Goal: Information Seeking & Learning: Find specific fact

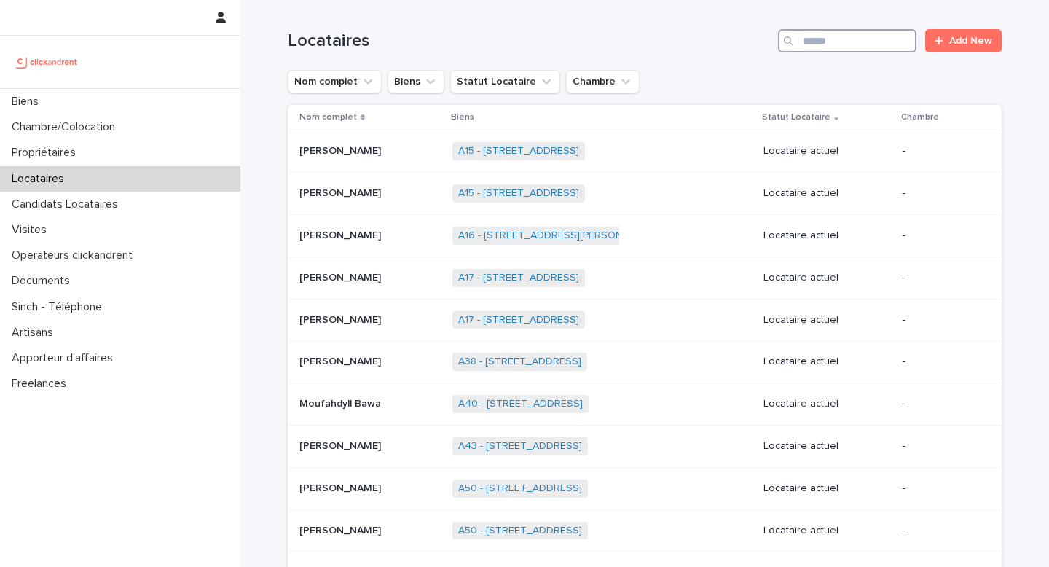
click at [822, 42] on input "Search" at bounding box center [847, 40] width 138 height 23
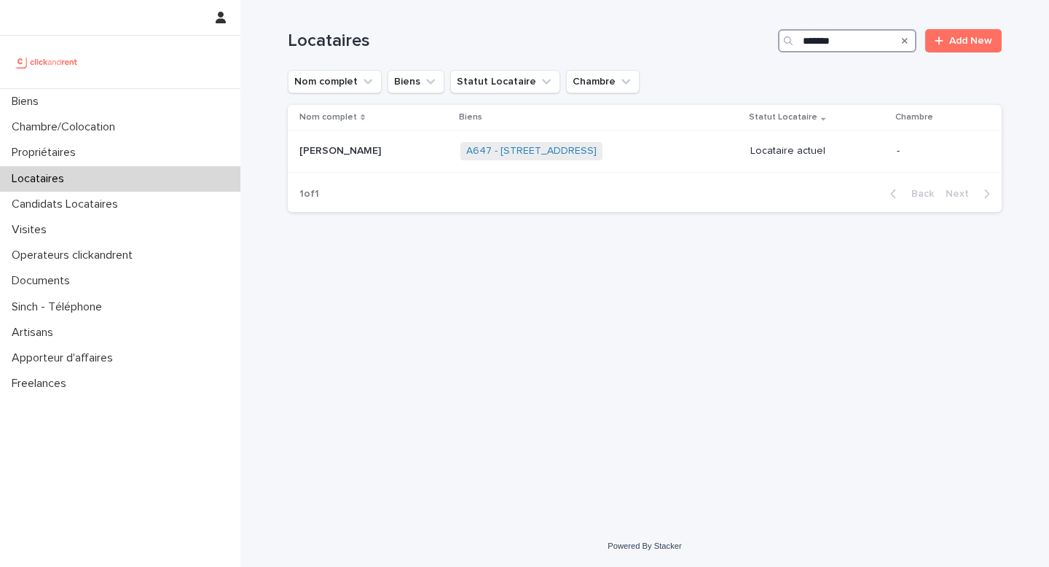
type input "*******"
click at [58, 161] on div "Propriétaires" at bounding box center [120, 152] width 240 height 25
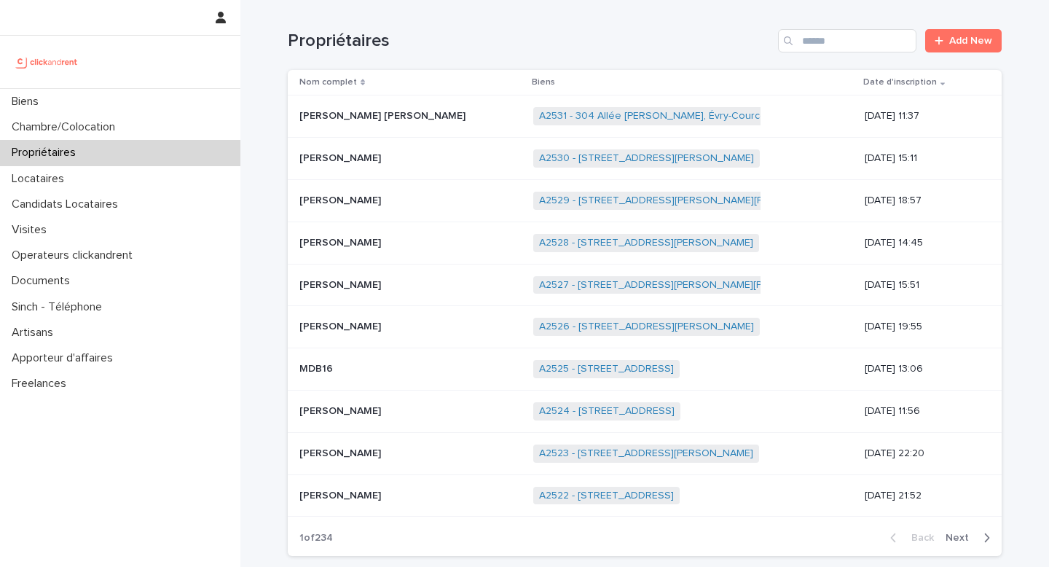
click at [847, 52] on div "Propriétaires Add New" at bounding box center [645, 35] width 714 height 70
click at [838, 39] on input "Search" at bounding box center [847, 40] width 138 height 23
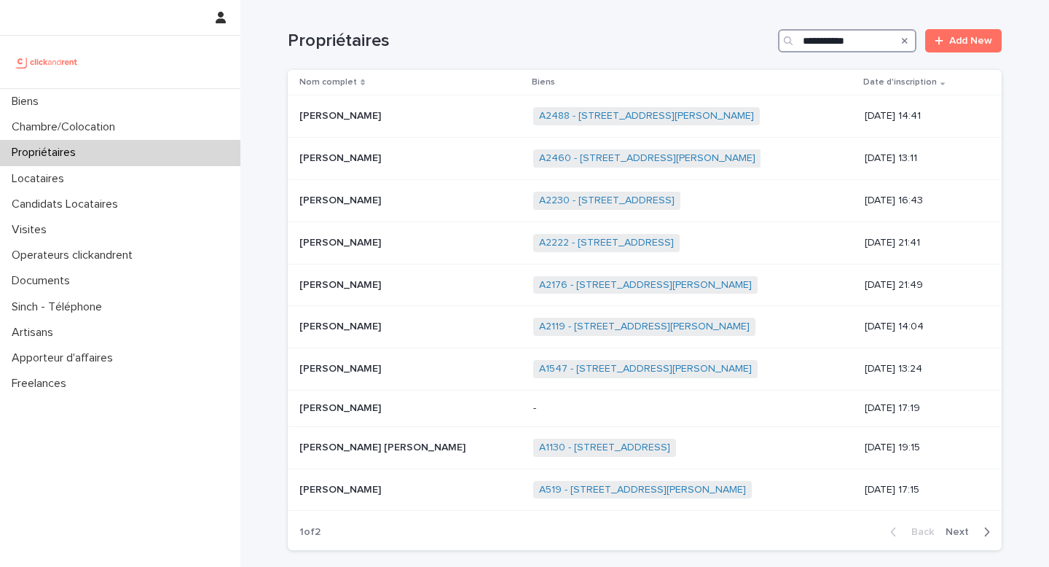
type input "**********"
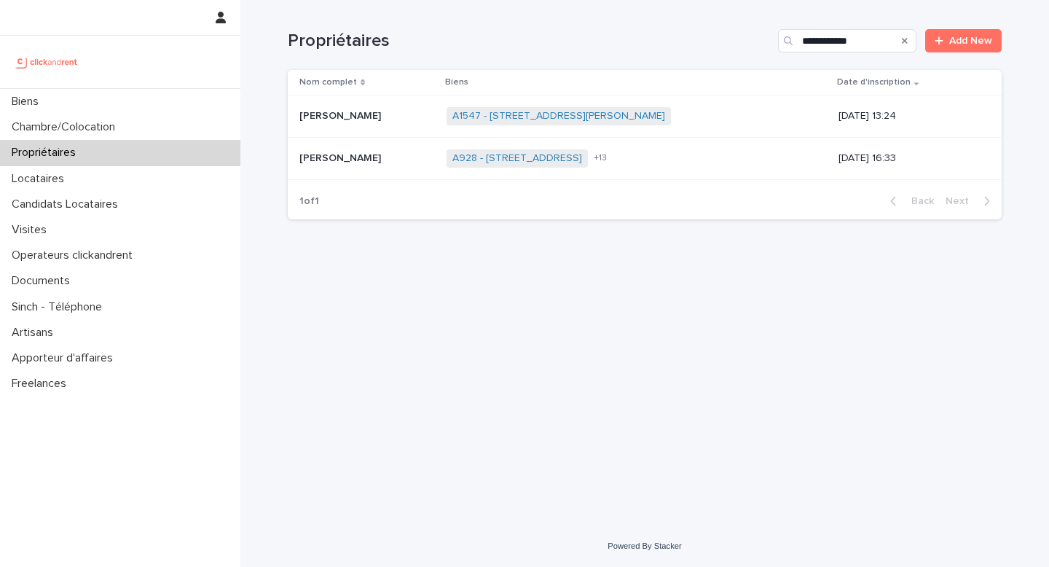
click at [364, 159] on p "[PERSON_NAME]" at bounding box center [341, 156] width 85 height 15
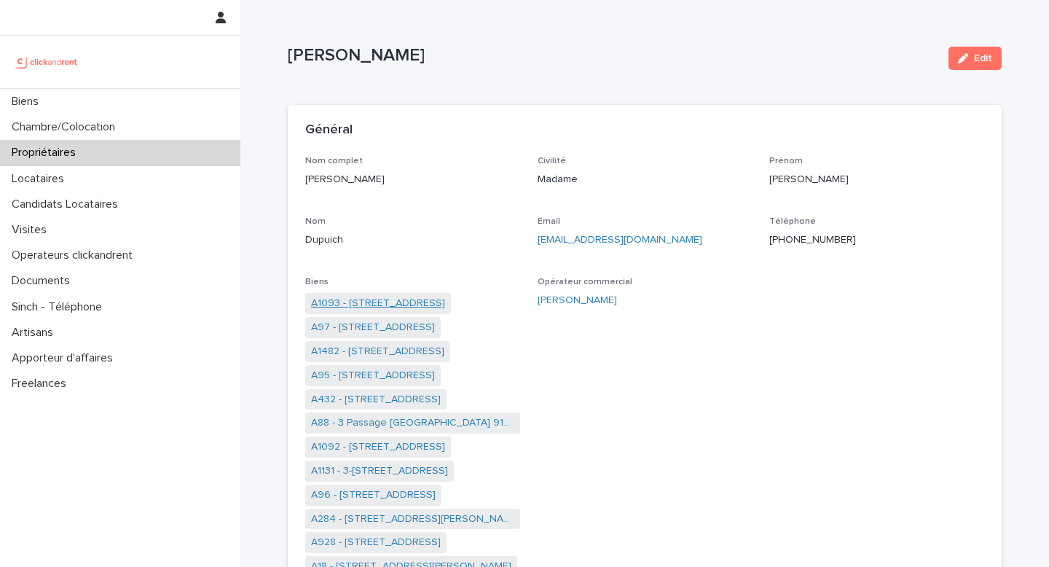
click at [364, 305] on link "A1093 - [STREET_ADDRESS]" at bounding box center [378, 303] width 134 height 15
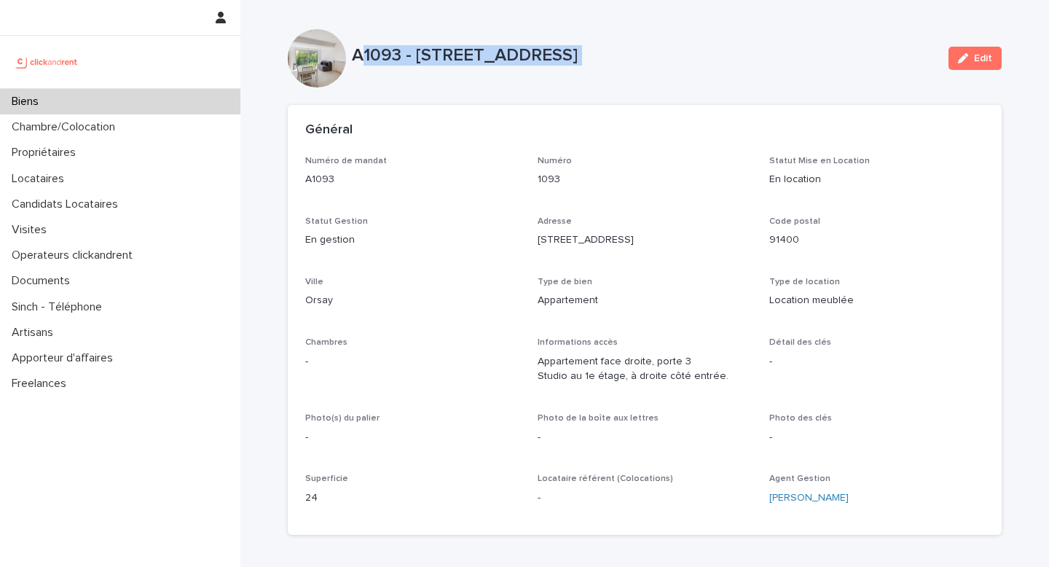
drag, startPoint x: 358, startPoint y: 55, endPoint x: 602, endPoint y: 89, distance: 246.4
click at [678, 85] on div "A1093 - [STREET_ADDRESS] Edit" at bounding box center [645, 58] width 714 height 58
drag, startPoint x: 697, startPoint y: 62, endPoint x: 342, endPoint y: 67, distance: 354.8
click at [342, 67] on div "A1093 - [STREET_ADDRESS] Edit" at bounding box center [645, 58] width 714 height 58
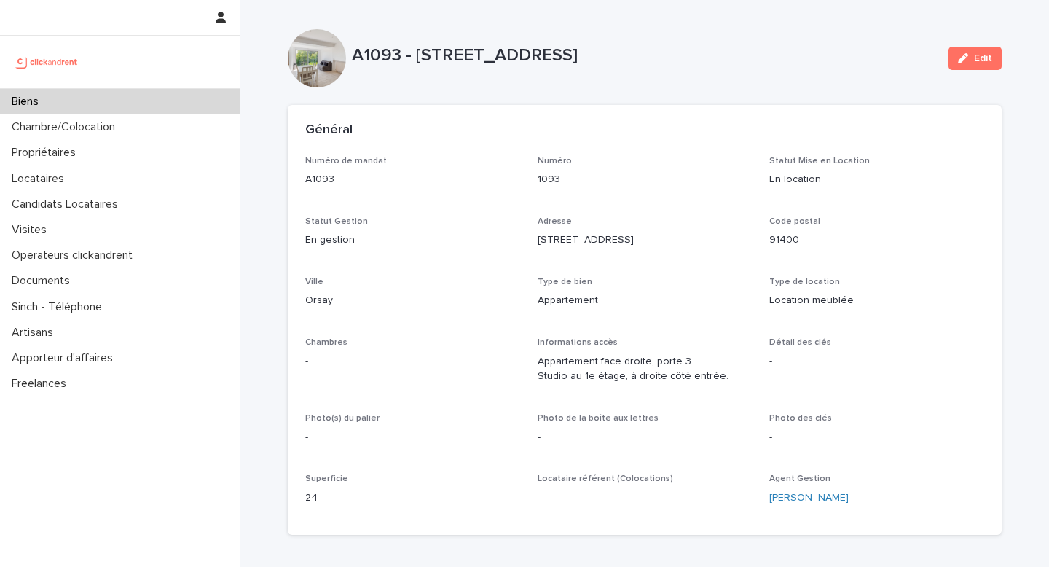
copy div "A1093 - [STREET_ADDRESS]"
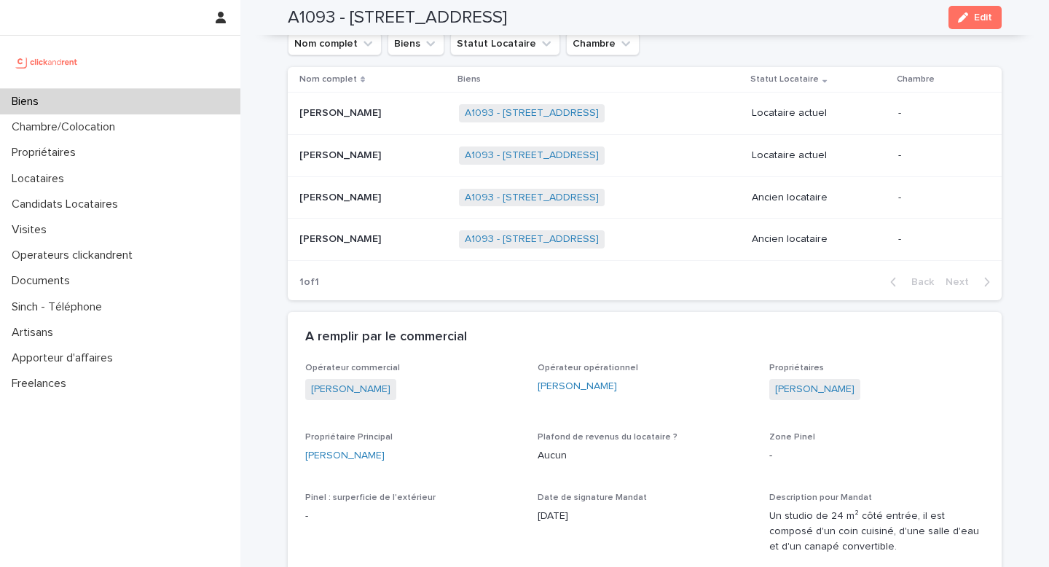
scroll to position [535, 0]
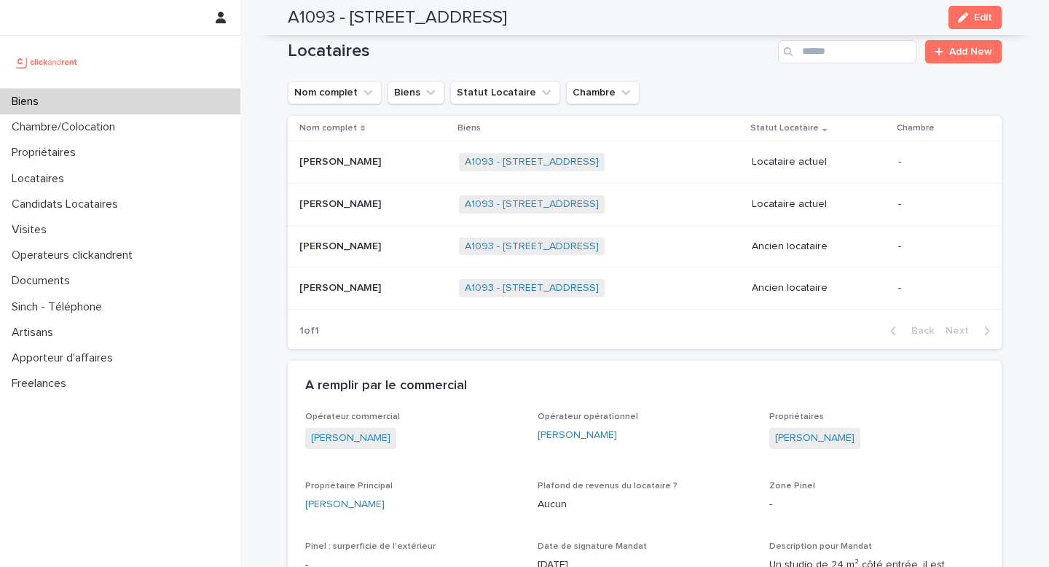
click at [345, 160] on p "[PERSON_NAME]" at bounding box center [341, 160] width 85 height 15
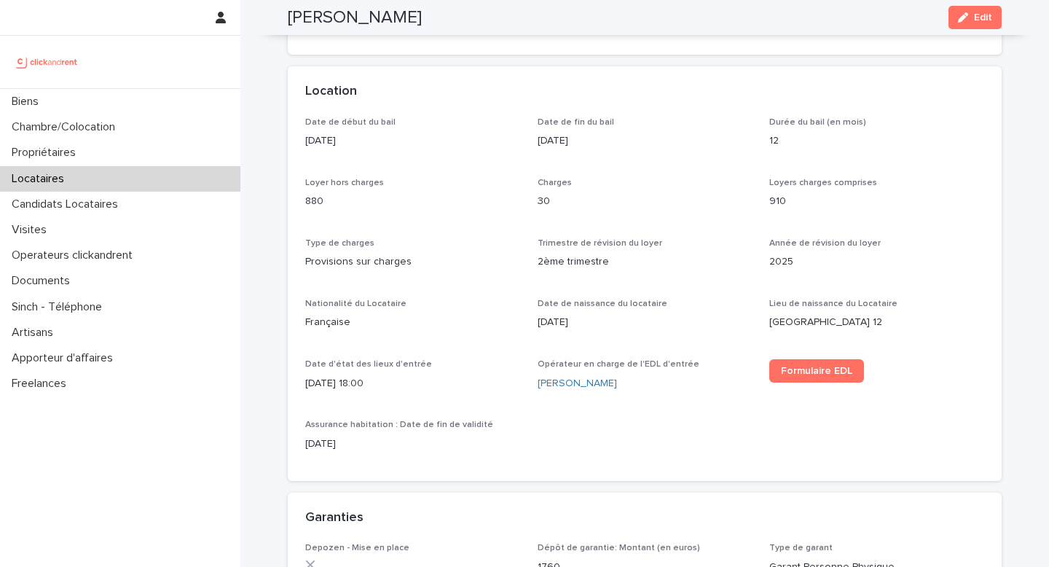
scroll to position [410, 0]
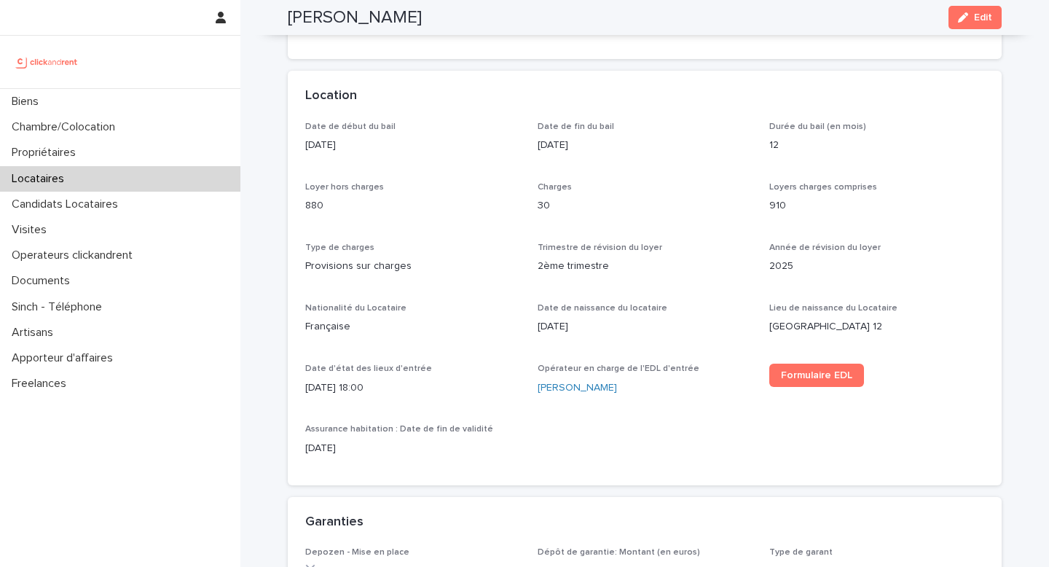
drag, startPoint x: 353, startPoint y: 149, endPoint x: 291, endPoint y: 142, distance: 62.3
click at [291, 142] on div "Date de début du bail [DATE] Date de fin du bail [DATE] Durée du bail (en mois)…" at bounding box center [645, 304] width 714 height 364
copy p "[DATE]"
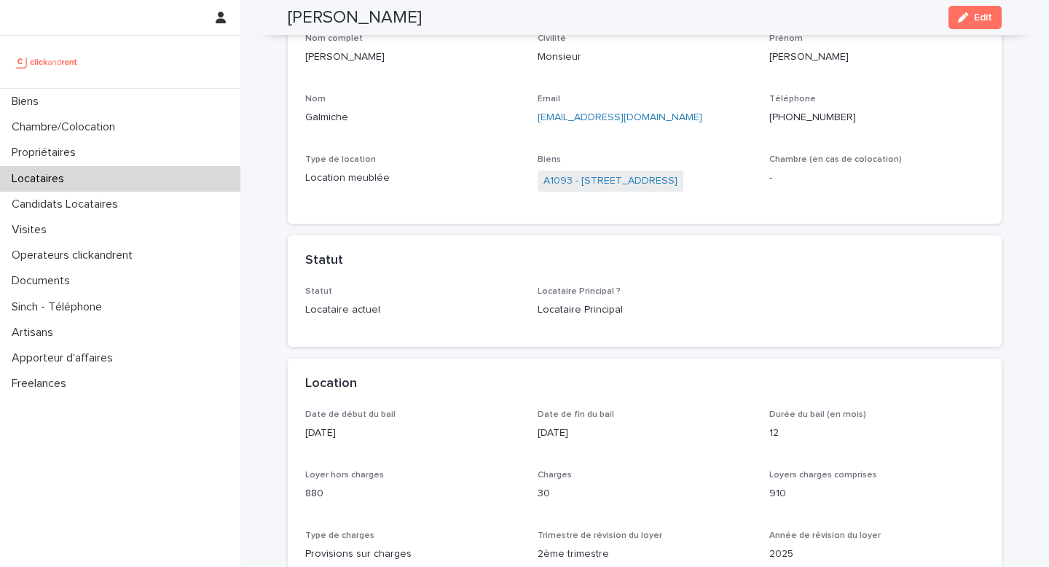
scroll to position [0, 0]
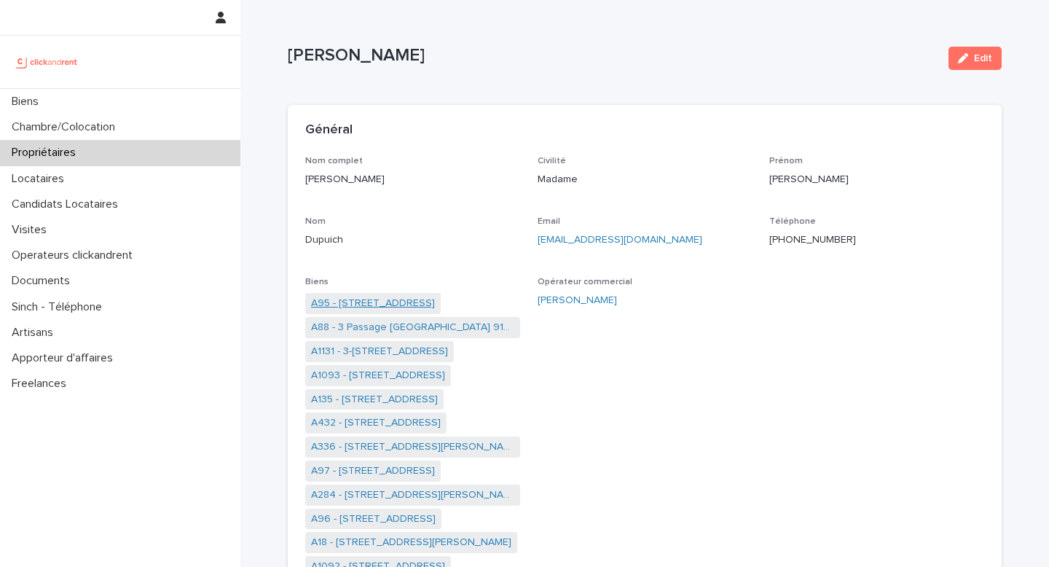
click at [396, 302] on link "A95 - [STREET_ADDRESS]" at bounding box center [373, 303] width 124 height 15
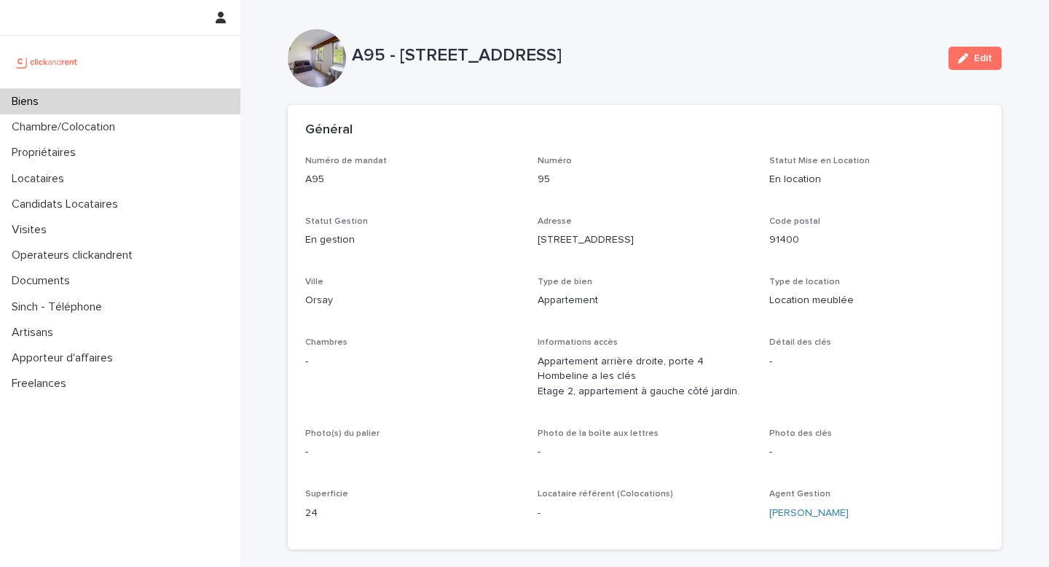
click at [619, 59] on p "A95 - [STREET_ADDRESS]" at bounding box center [644, 55] width 585 height 21
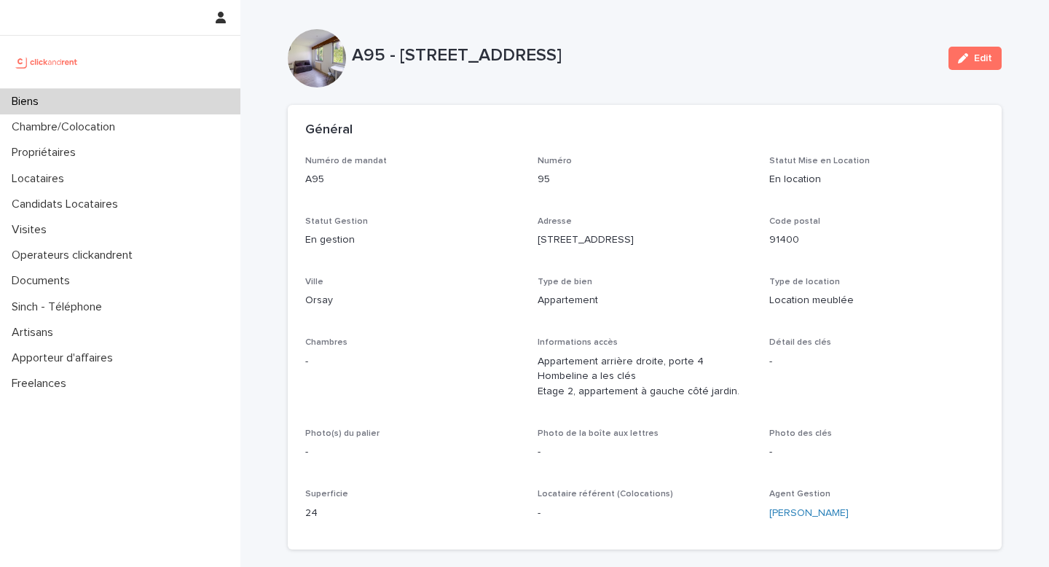
click at [619, 59] on p "A95 - [STREET_ADDRESS]" at bounding box center [644, 55] width 585 height 21
copy div "A95 - [STREET_ADDRESS] Edit Sorry, there was an error saving your record. Pleas…"
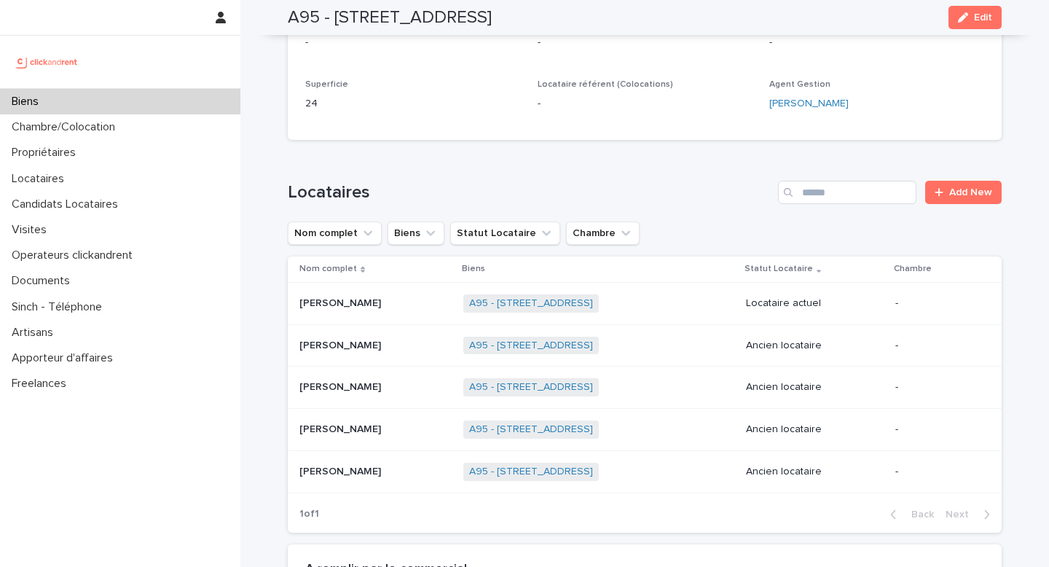
scroll to position [414, 0]
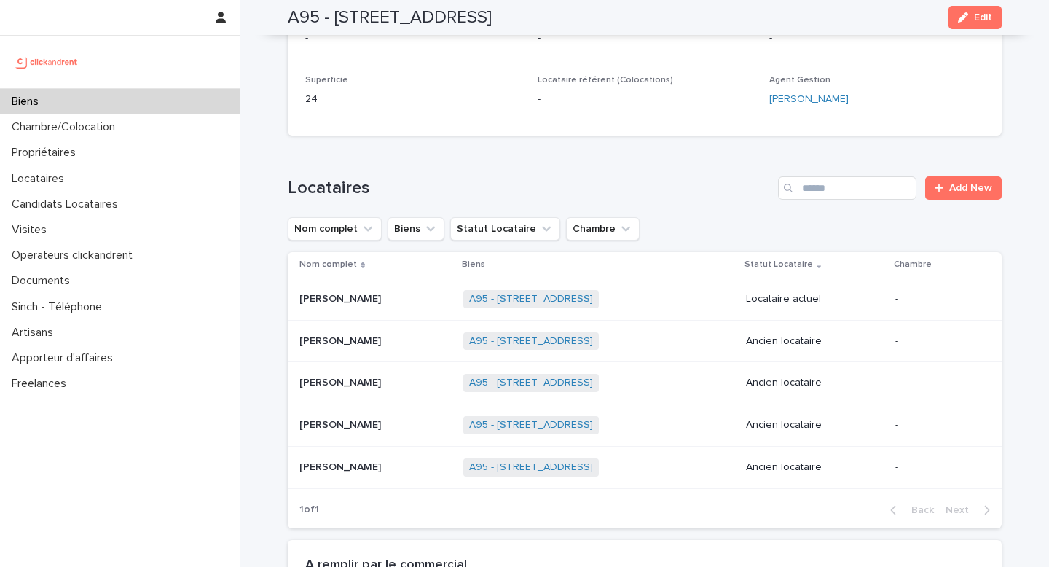
click at [384, 302] on p "[PERSON_NAME]" at bounding box center [341, 297] width 85 height 15
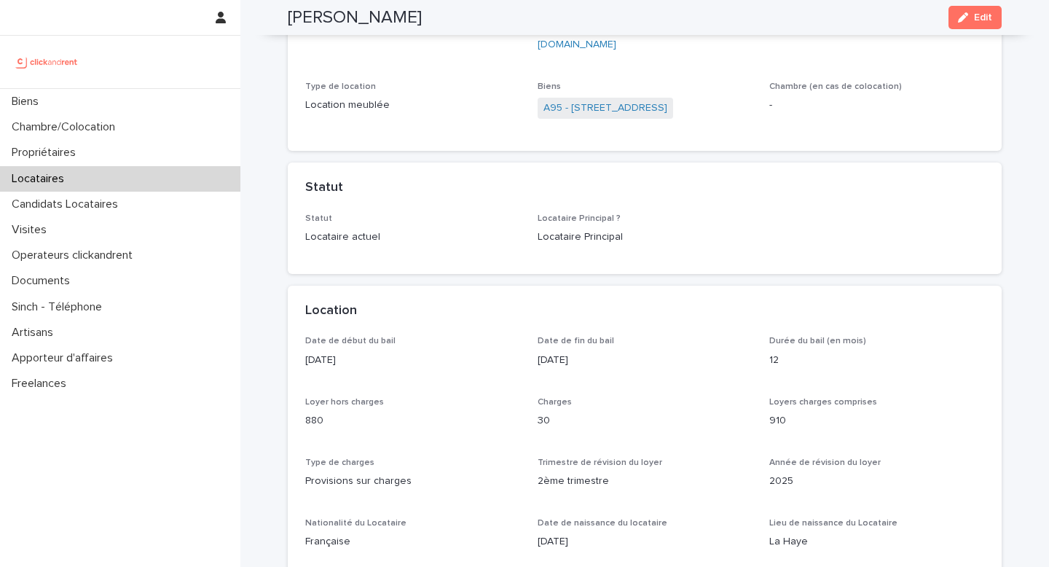
scroll to position [213, 0]
drag, startPoint x: 361, startPoint y: 342, endPoint x: 273, endPoint y: 343, distance: 87.4
copy p "[DATE]"
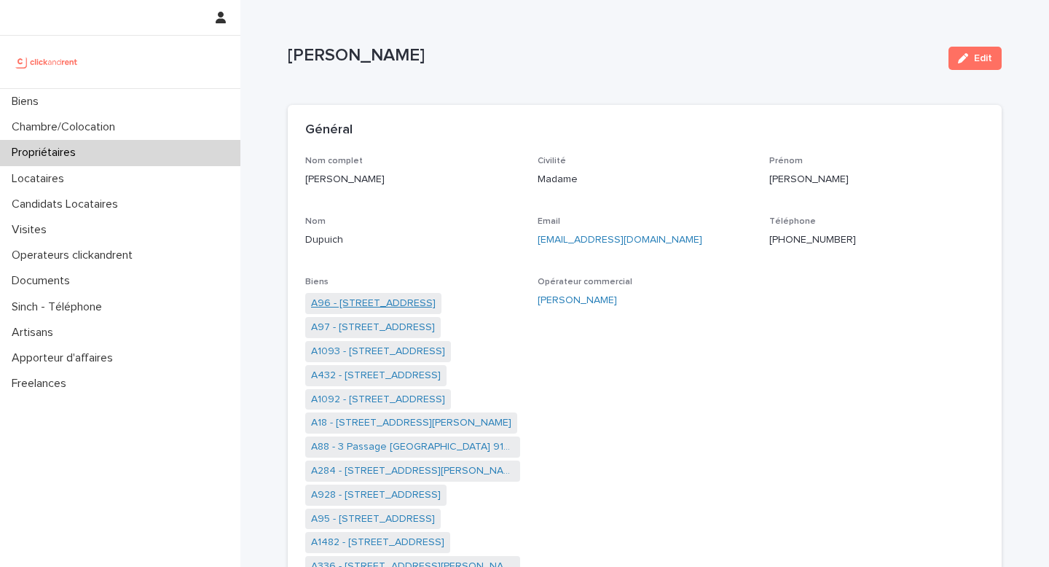
click at [389, 300] on link "A96 - [STREET_ADDRESS]" at bounding box center [373, 303] width 125 height 15
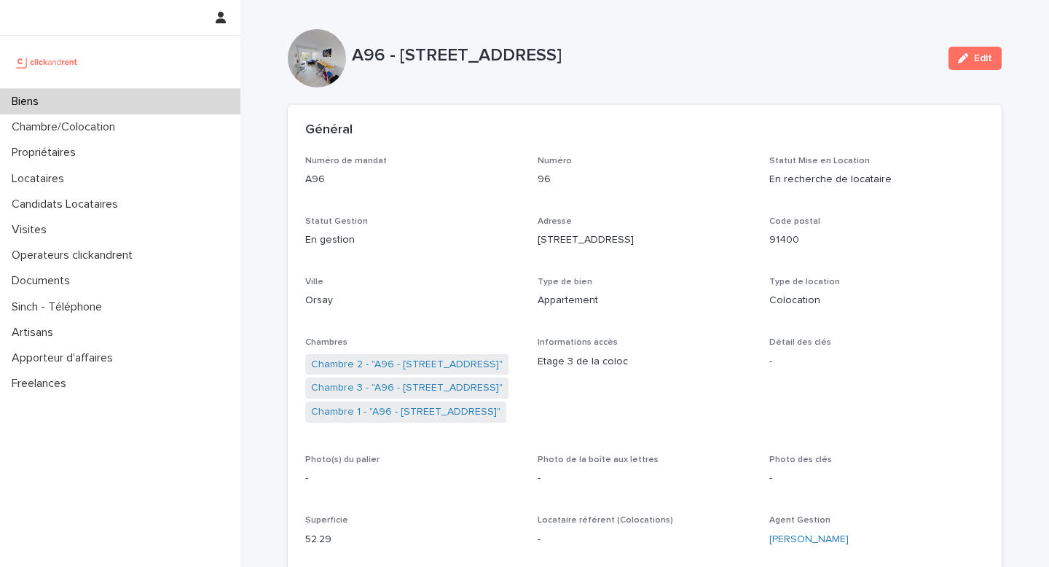
click at [475, 59] on p "A96 - [STREET_ADDRESS]" at bounding box center [644, 55] width 585 height 21
copy div "A96 - [STREET_ADDRESS] Edit Sorry, there was an error saving your record. Pleas…"
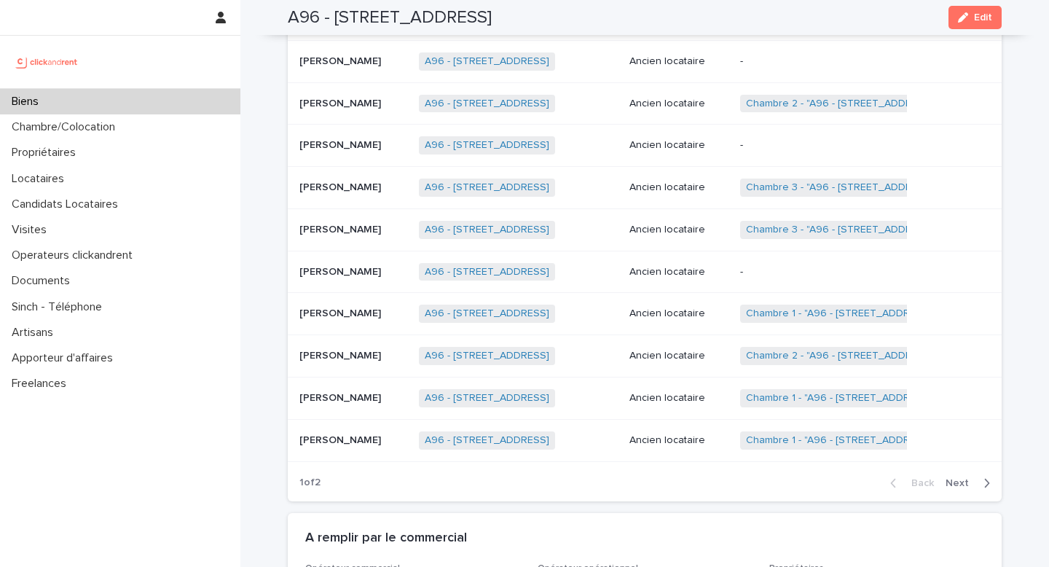
scroll to position [773, 0]
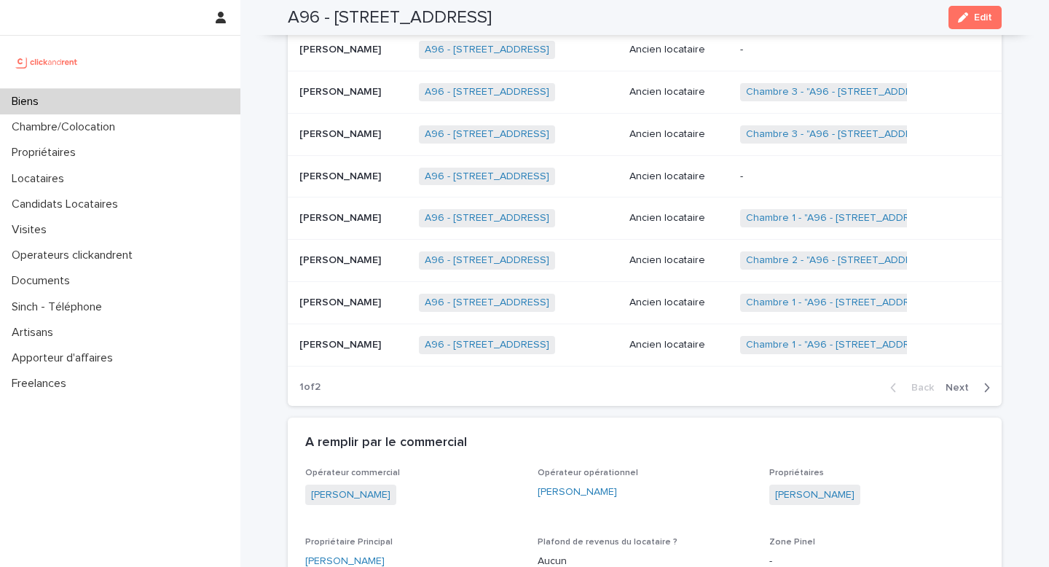
click at [982, 392] on div "button" at bounding box center [984, 387] width 12 height 13
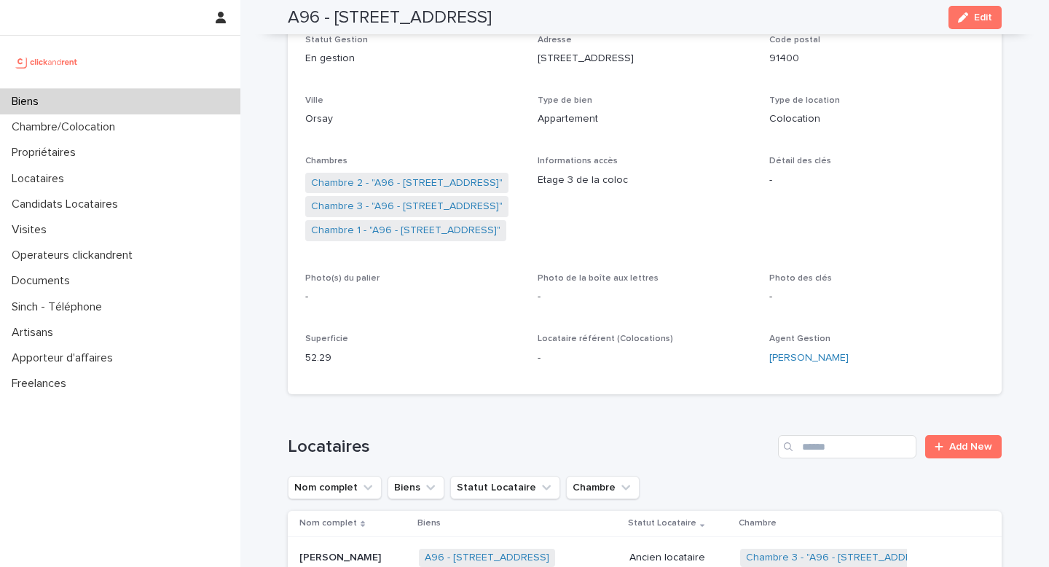
scroll to position [0, 0]
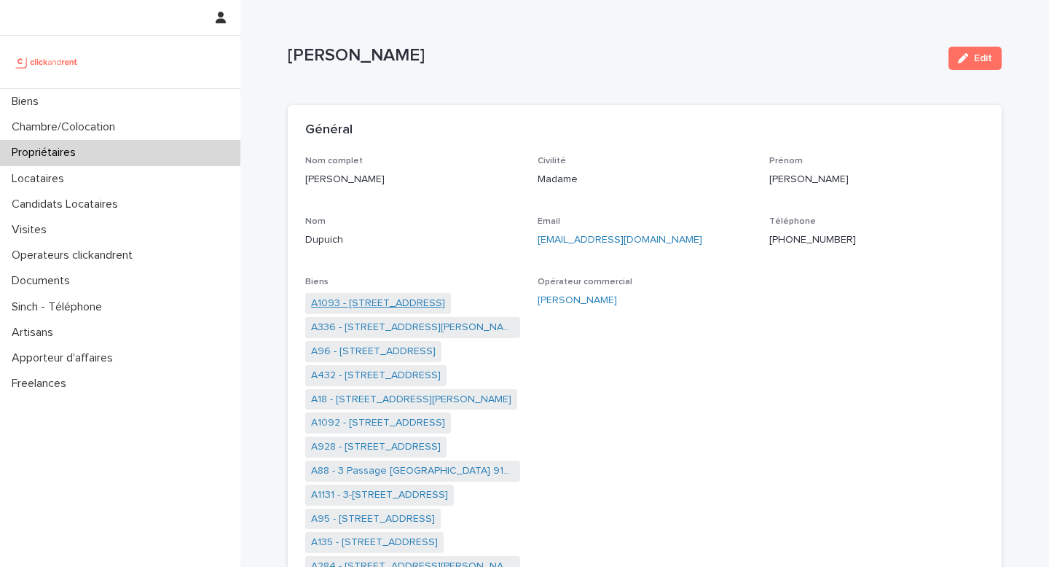
click at [386, 307] on link "A1093 - [STREET_ADDRESS]" at bounding box center [378, 303] width 134 height 15
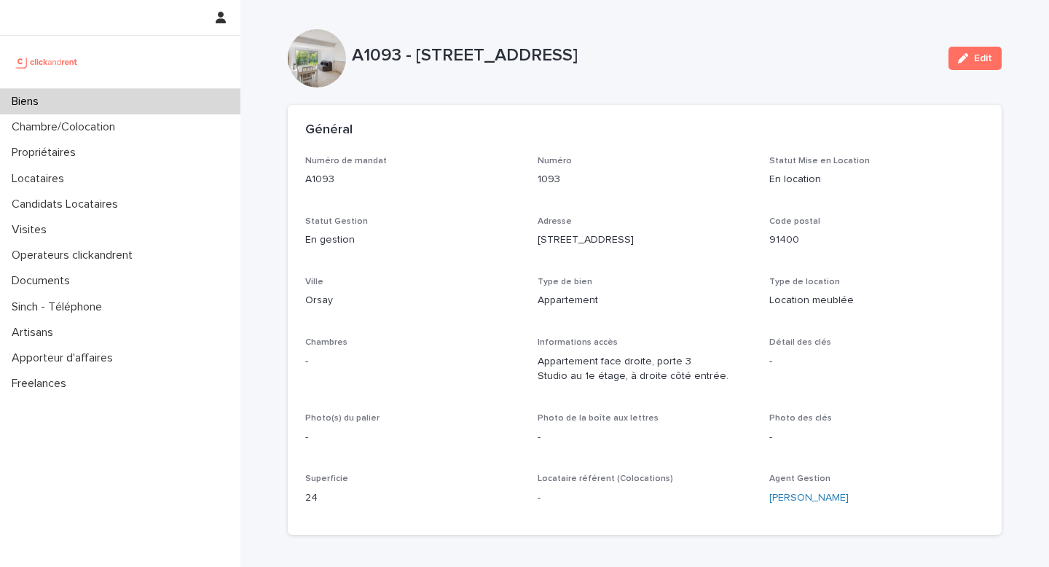
click at [503, 55] on p "A1093 - [STREET_ADDRESS]" at bounding box center [644, 55] width 585 height 21
copy div "A1093 - [STREET_ADDRESS] Edit Sorry, there was an error saving your record. Ple…"
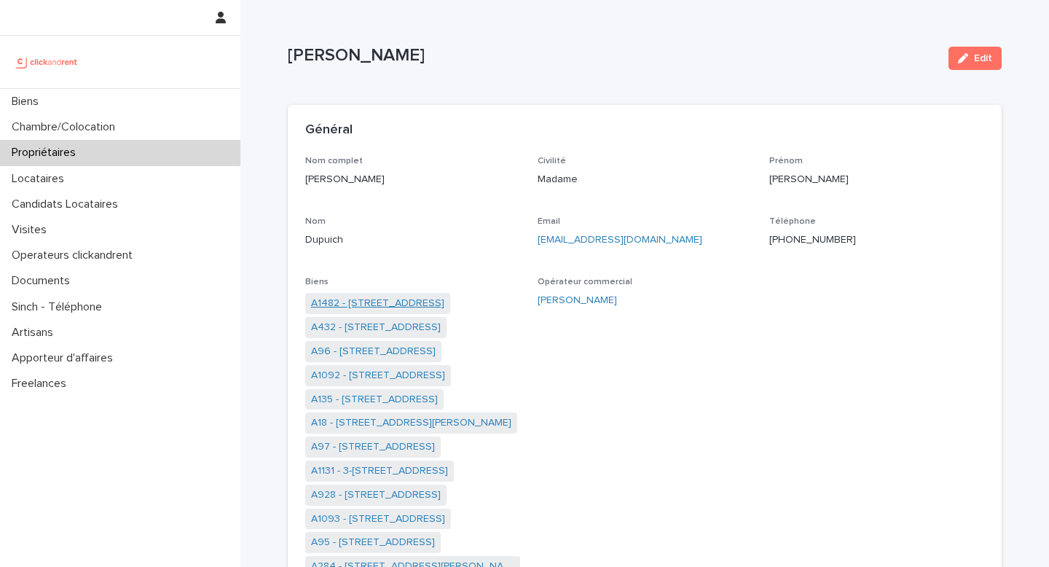
click at [372, 305] on link "A1482 - [STREET_ADDRESS]" at bounding box center [377, 303] width 133 height 15
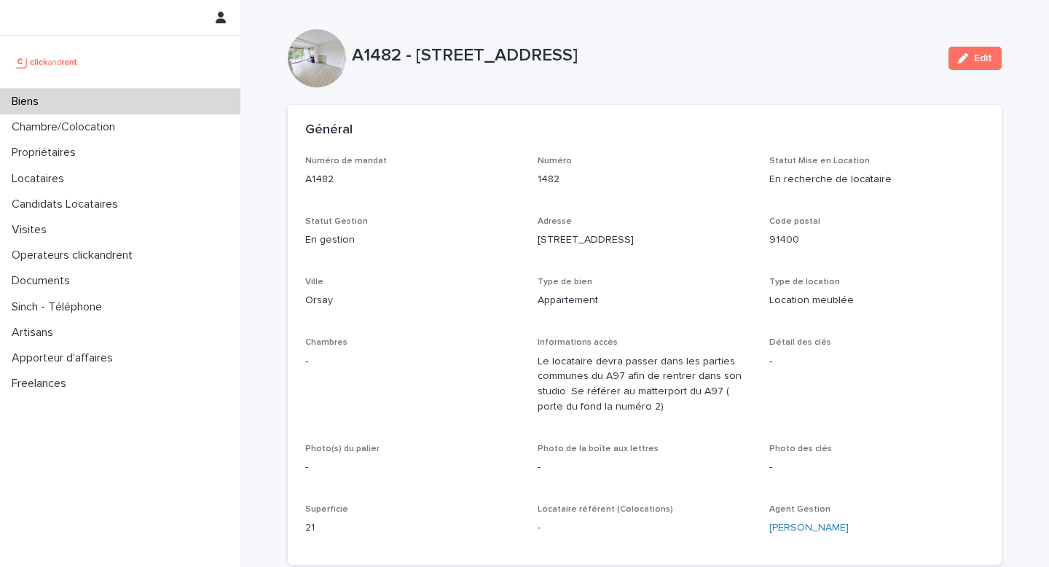
click at [509, 64] on p "A1482 - [STREET_ADDRESS]" at bounding box center [644, 55] width 585 height 21
copy div "A1482 - [STREET_ADDRESS] Edit Sorry, there was an error saving your record. Ple…"
click at [429, 211] on div "Numéro [PERSON_NAME] A1482 Numéro 1482 Statut Mise en Location En recherche de …" at bounding box center [644, 352] width 679 height 392
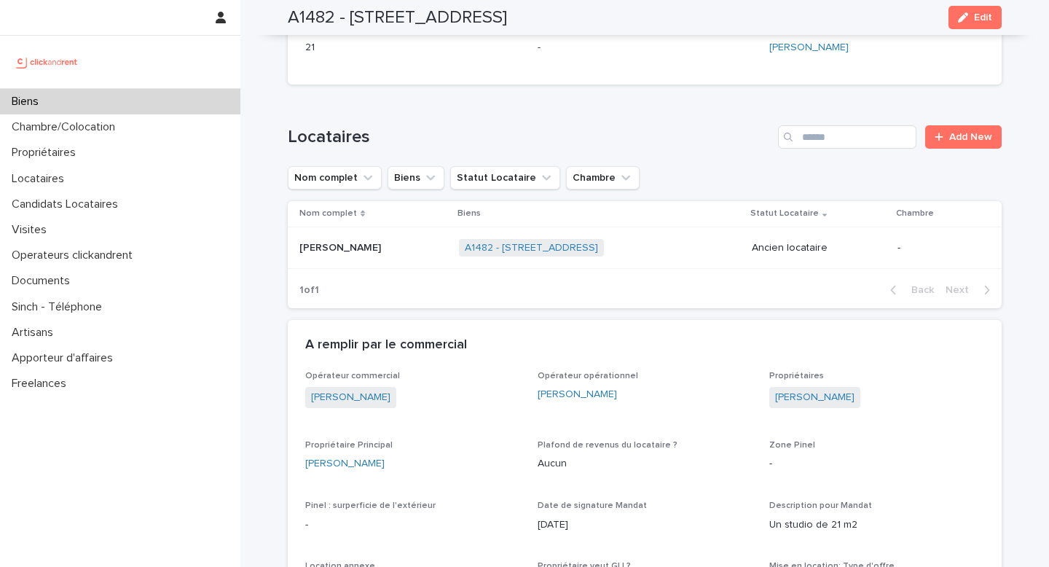
scroll to position [484, 0]
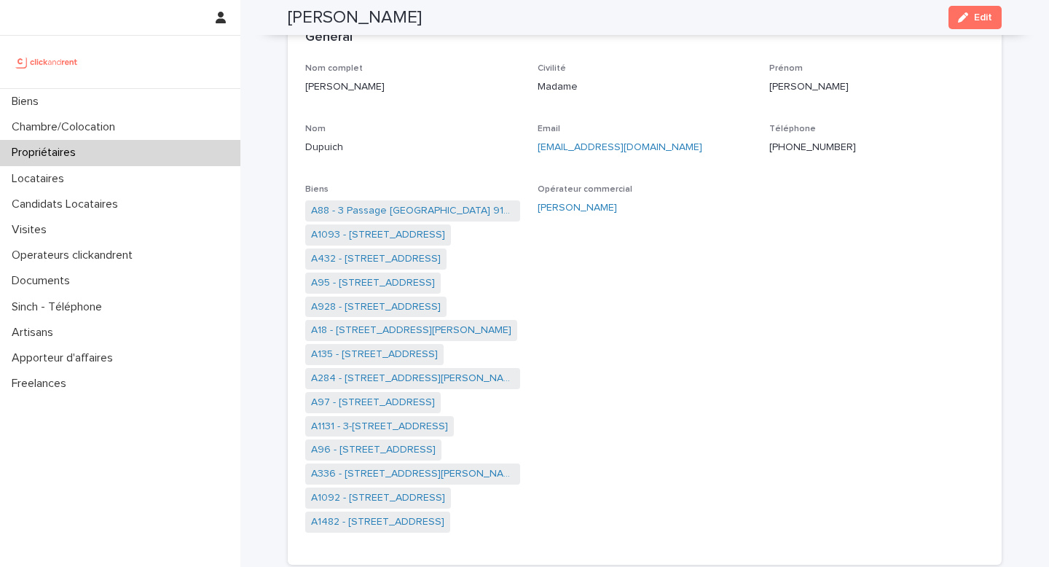
scroll to position [95, 0]
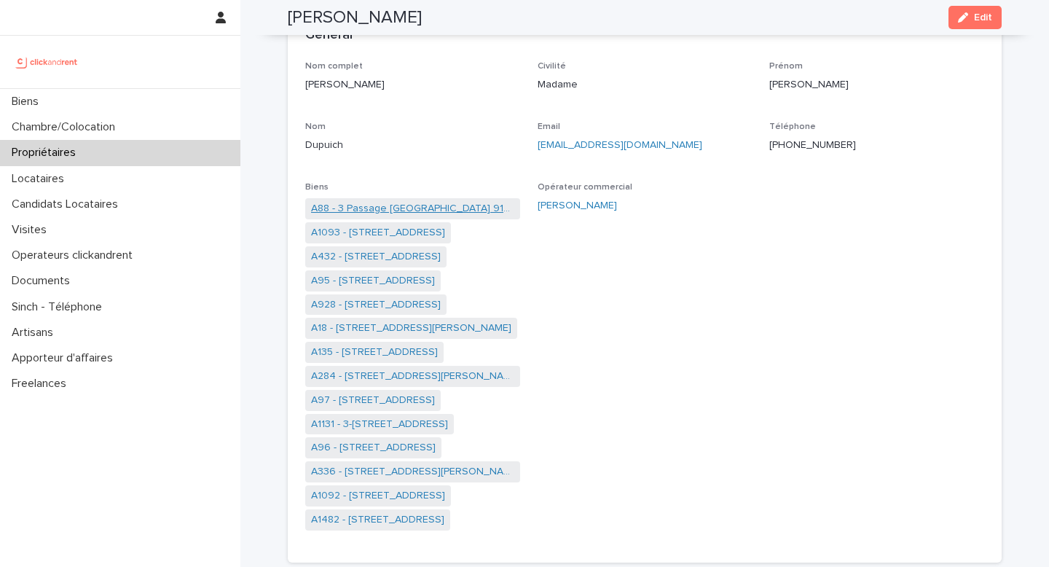
click at [375, 211] on link "A88 - 3 Passage [GEOGRAPHIC_DATA] 91400" at bounding box center [412, 208] width 203 height 15
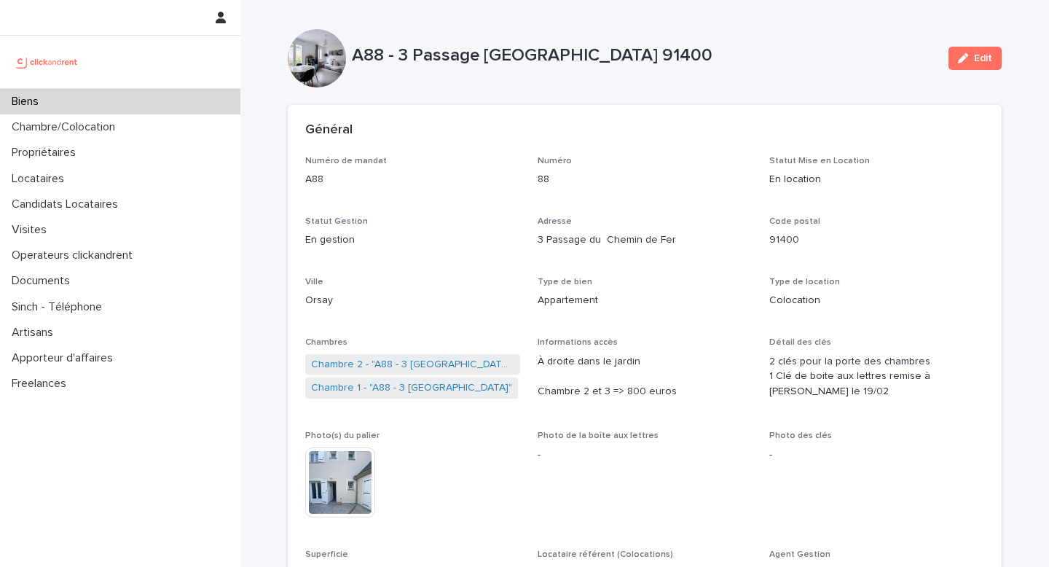
click at [546, 53] on p "A88 - 3 Passage [GEOGRAPHIC_DATA] 91400" at bounding box center [644, 55] width 585 height 21
copy div "A88 - 3 Passage du [GEOGRAPHIC_DATA], Orsay 91400 Edit Sorry, there was an erro…"
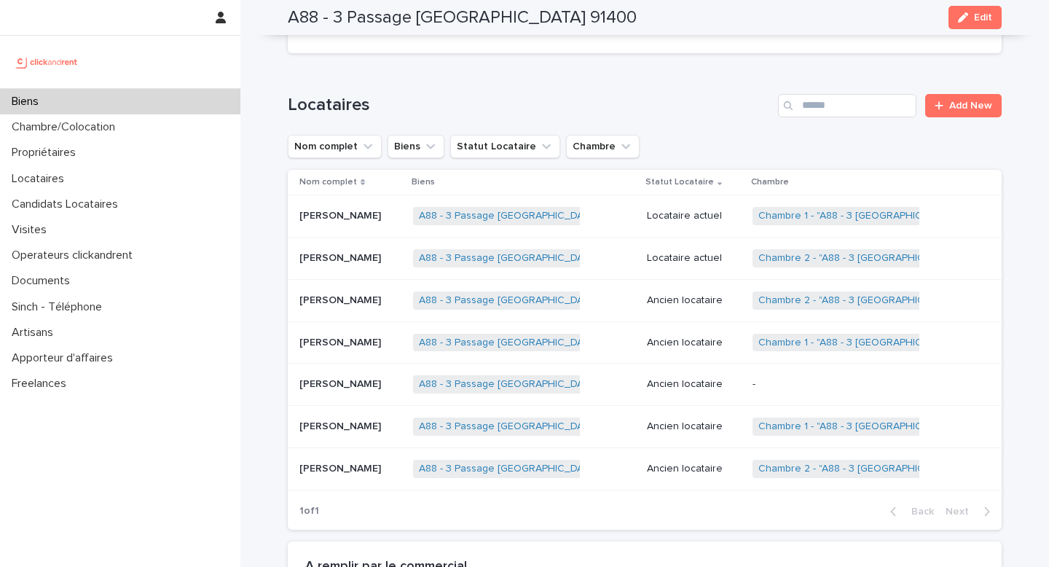
scroll to position [536, 0]
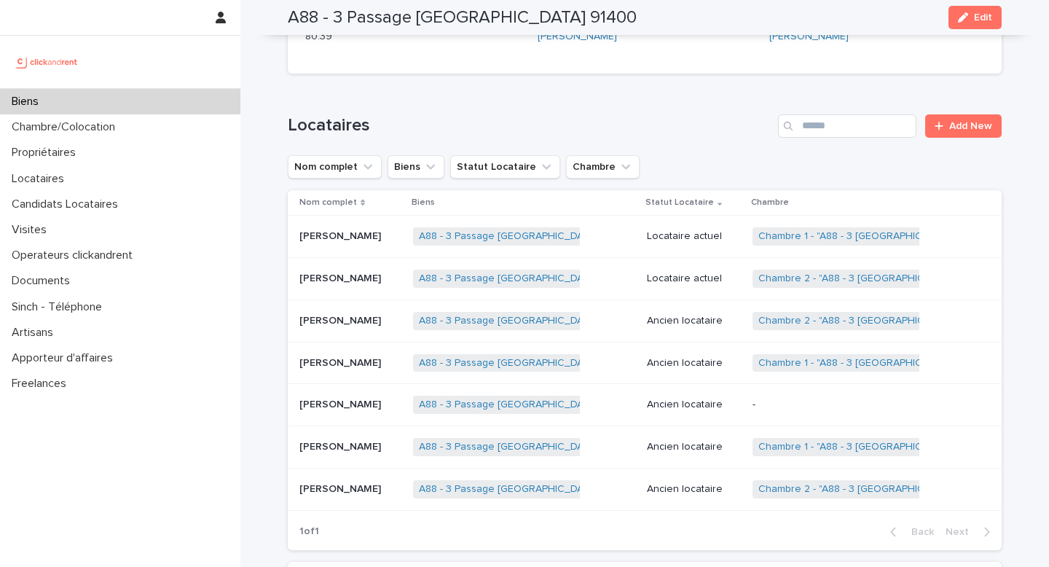
click at [333, 233] on p "[PERSON_NAME]" at bounding box center [341, 234] width 85 height 15
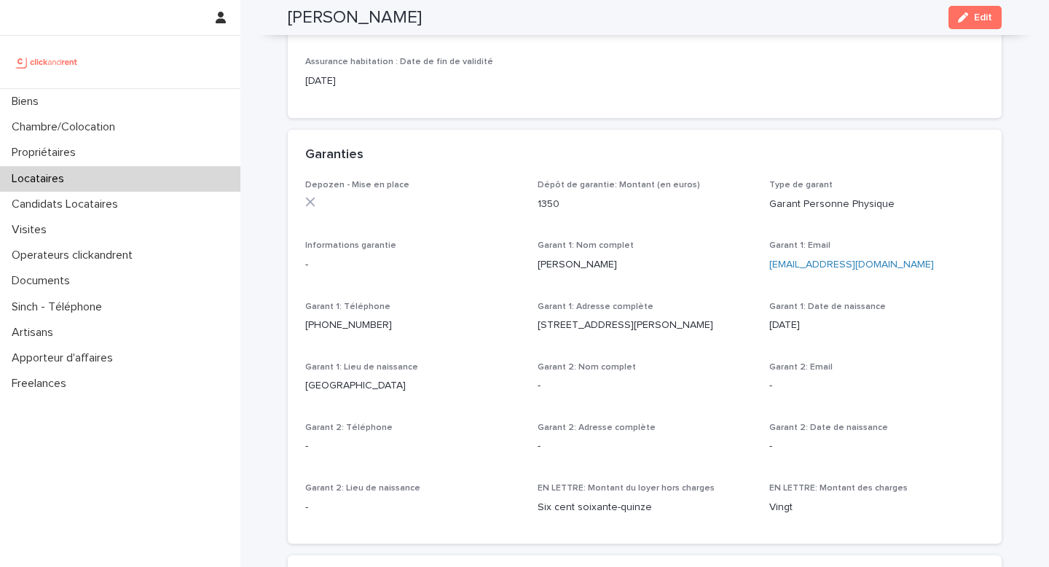
scroll to position [240, 0]
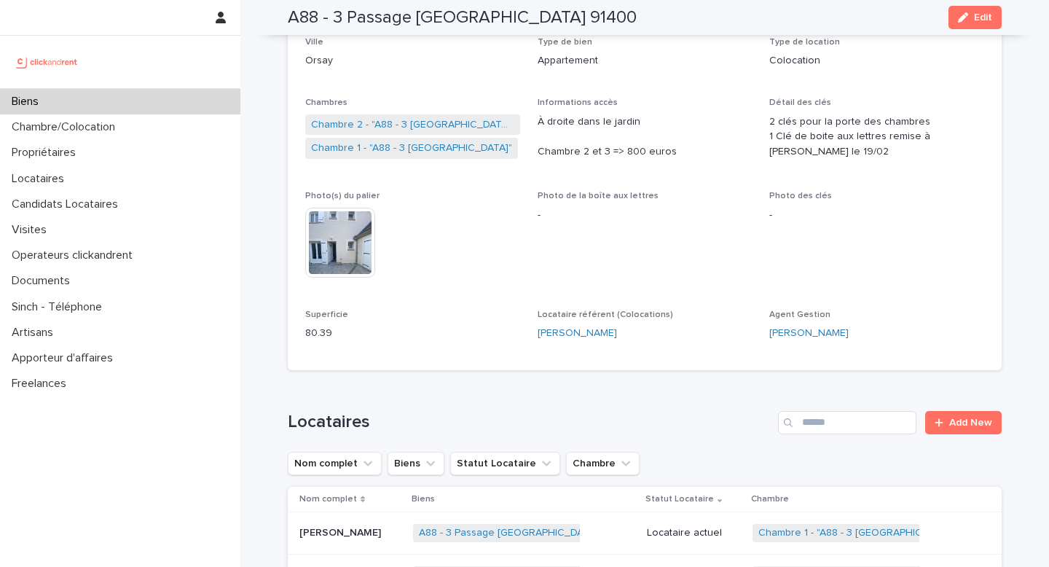
click at [339, 566] on p "[PERSON_NAME]" at bounding box center [341, 573] width 85 height 15
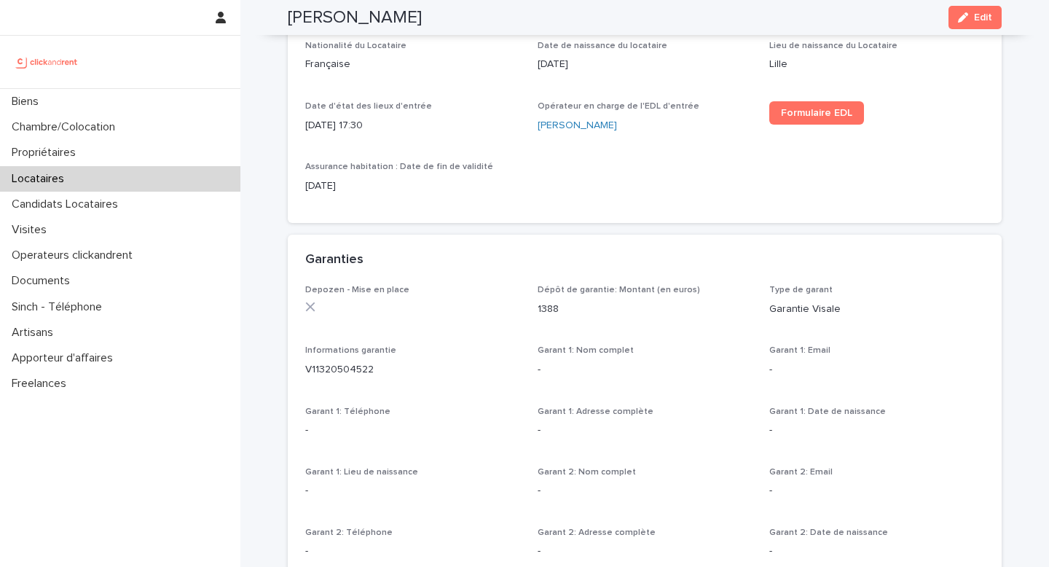
scroll to position [130, 0]
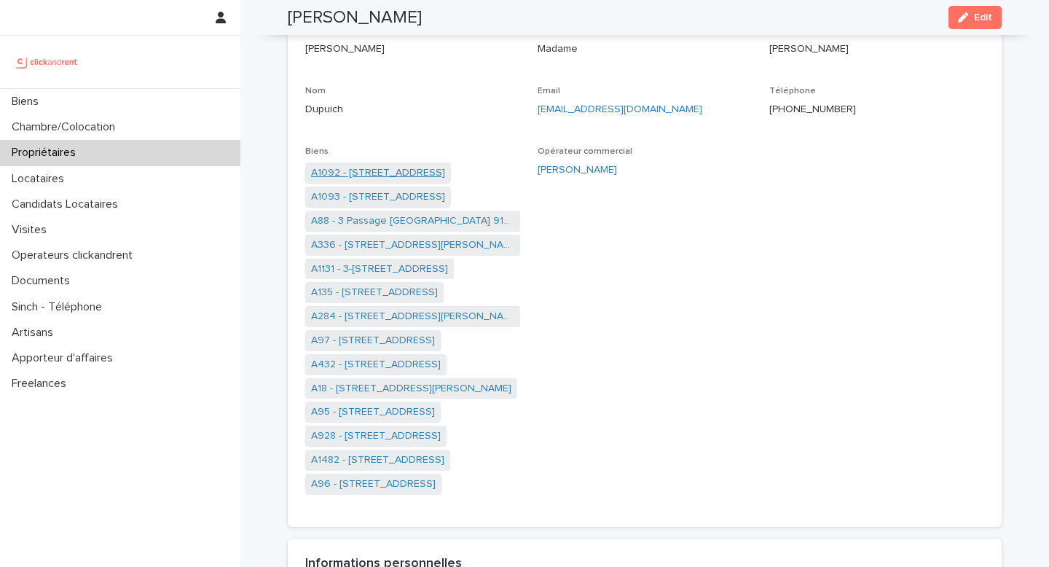
click at [392, 176] on link "A1092 - [STREET_ADDRESS]" at bounding box center [378, 172] width 134 height 15
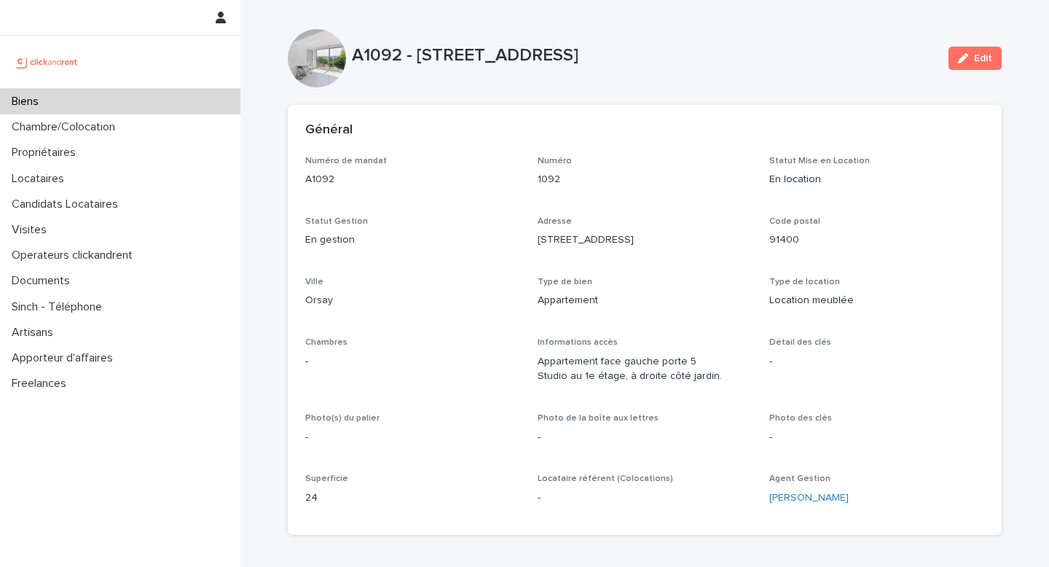
click at [442, 68] on div "A1092 - [STREET_ADDRESS]" at bounding box center [644, 58] width 585 height 27
click at [444, 56] on p "A1092 - [STREET_ADDRESS]" at bounding box center [644, 55] width 585 height 21
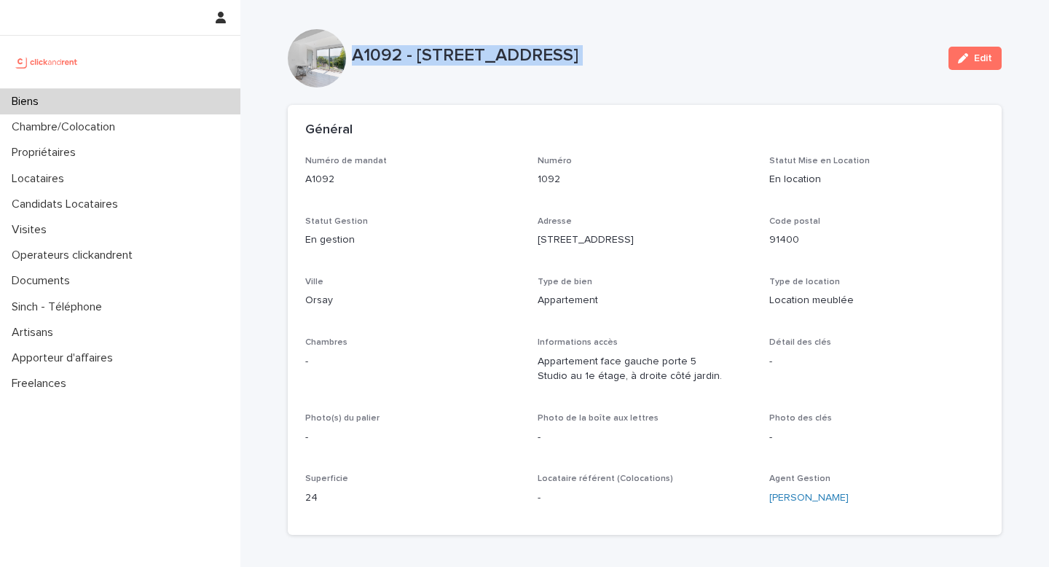
copy div "A1092 - [STREET_ADDRESS] Edit Sorry, there was an error saving your record. Ple…"
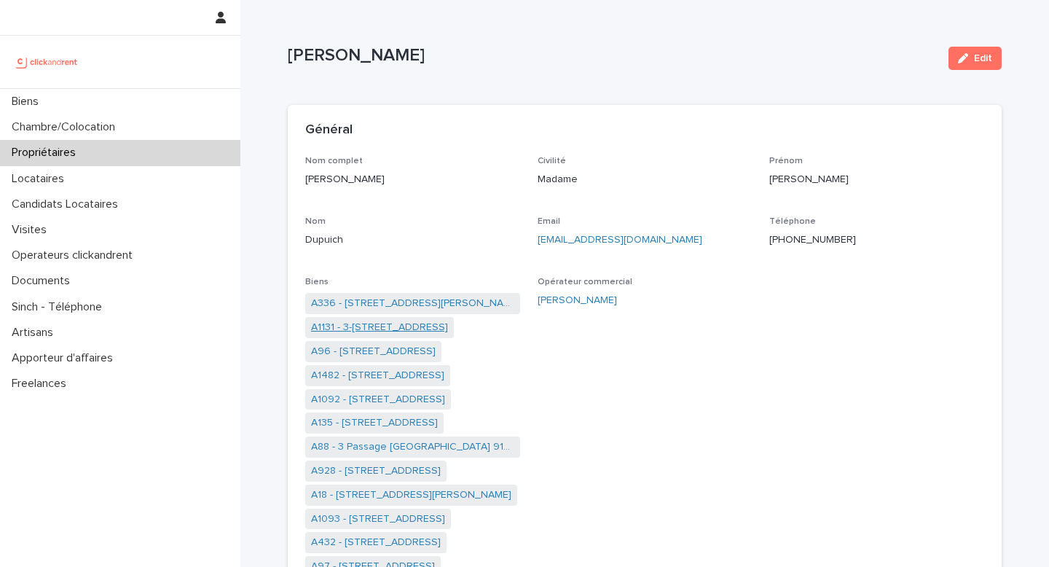
click at [396, 324] on link "A1131 - 3-[STREET_ADDRESS]" at bounding box center [379, 327] width 137 height 15
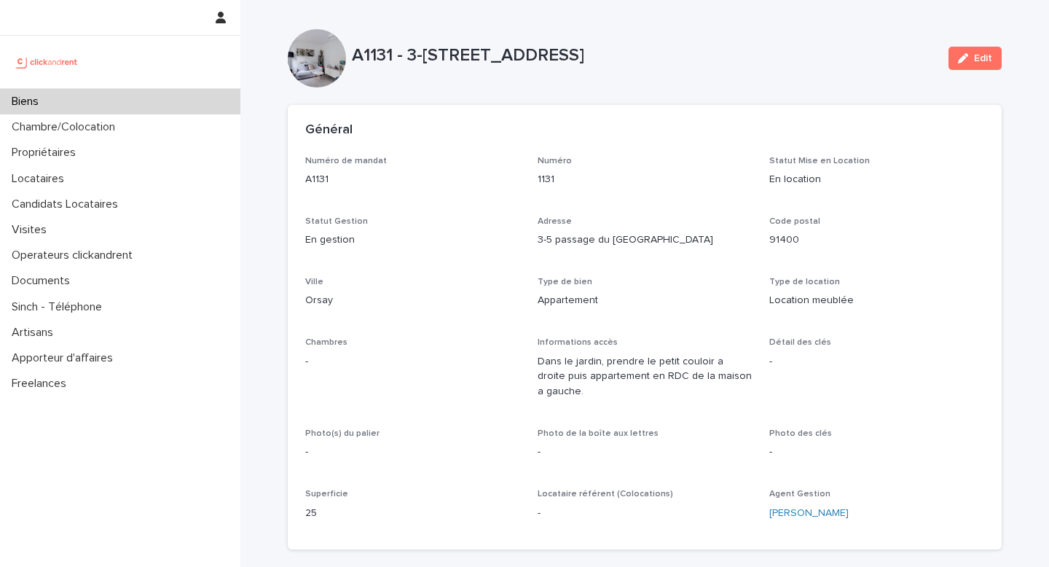
click at [570, 52] on p "A1131 - 3-[STREET_ADDRESS]" at bounding box center [644, 55] width 585 height 21
copy div "A1131 - 3-[STREET_ADDRESS] Edit Sorry, there was an error saving your record. P…"
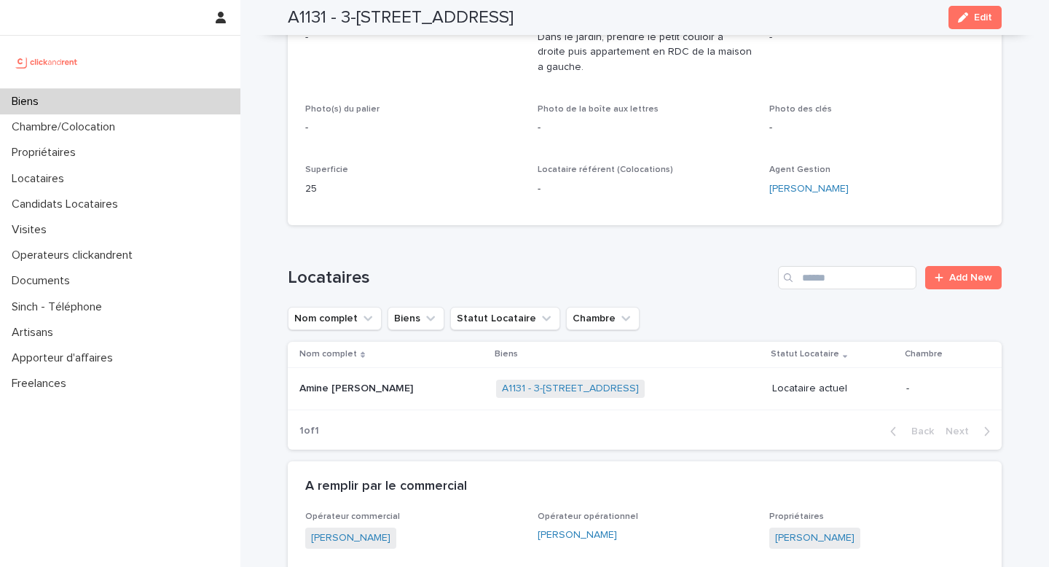
scroll to position [326, 0]
click at [332, 392] on p "Amine [PERSON_NAME]" at bounding box center [357, 384] width 117 height 15
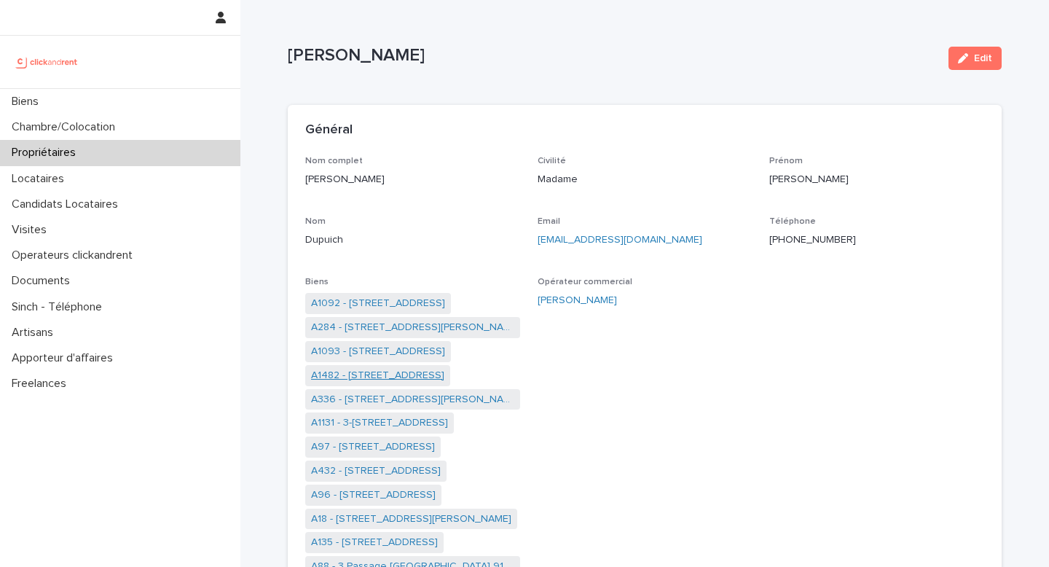
click at [358, 376] on link "A1482 - [STREET_ADDRESS]" at bounding box center [377, 375] width 133 height 15
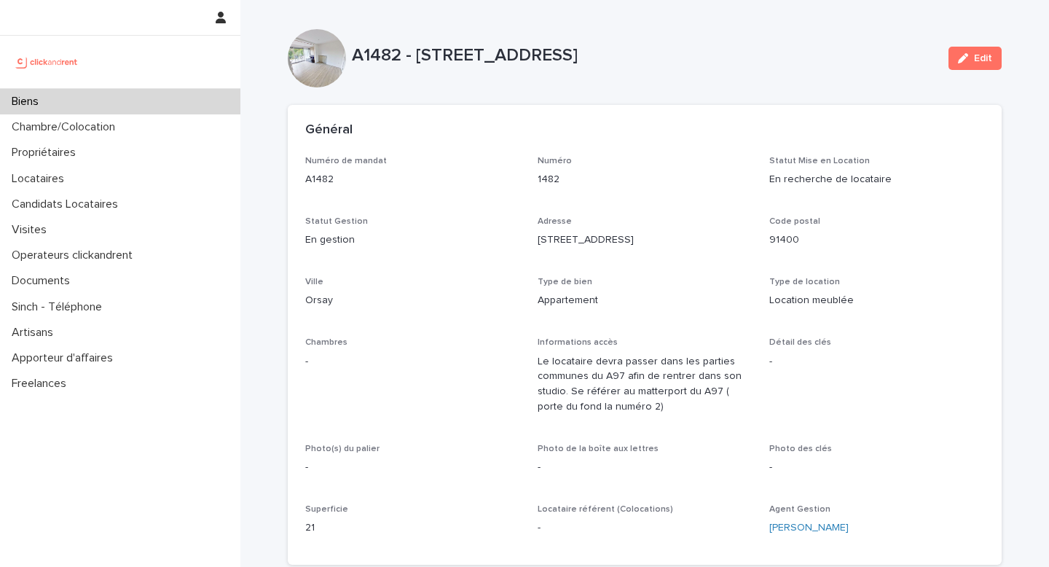
click at [505, 53] on p "A1482 - [STREET_ADDRESS]" at bounding box center [644, 55] width 585 height 21
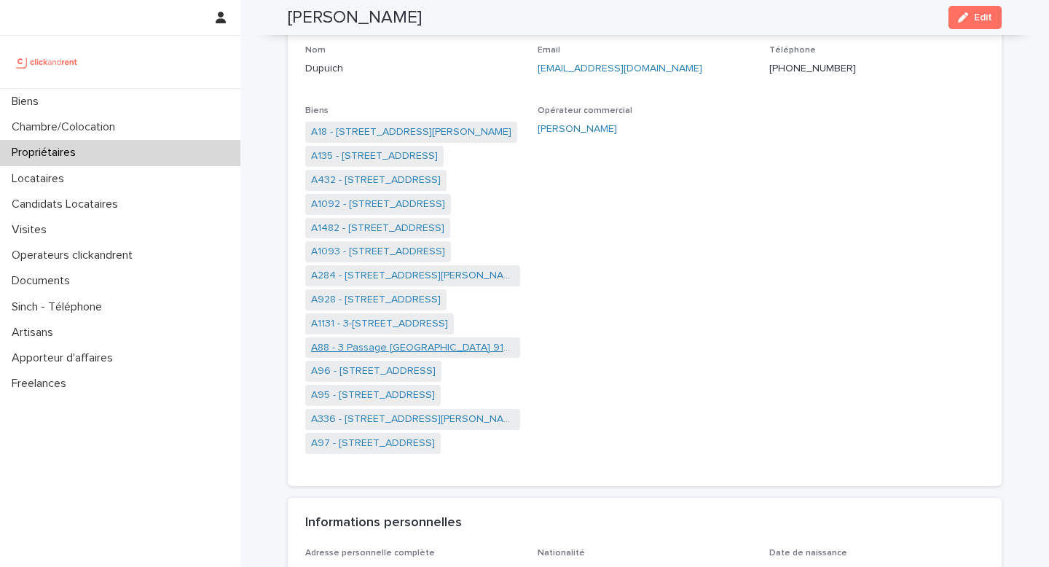
scroll to position [173, 0]
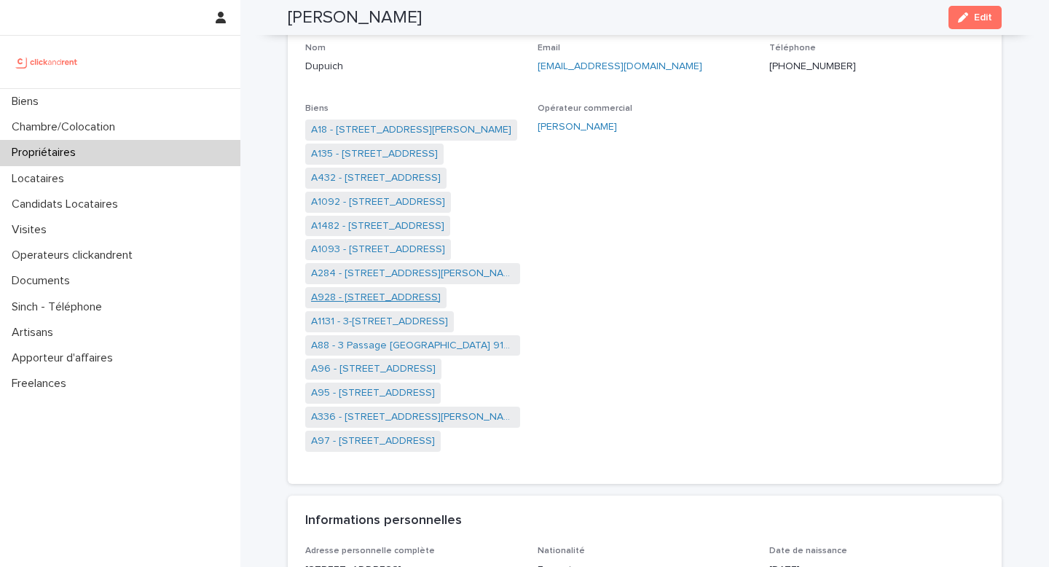
click at [412, 297] on link "A928 - [STREET_ADDRESS]" at bounding box center [376, 297] width 130 height 15
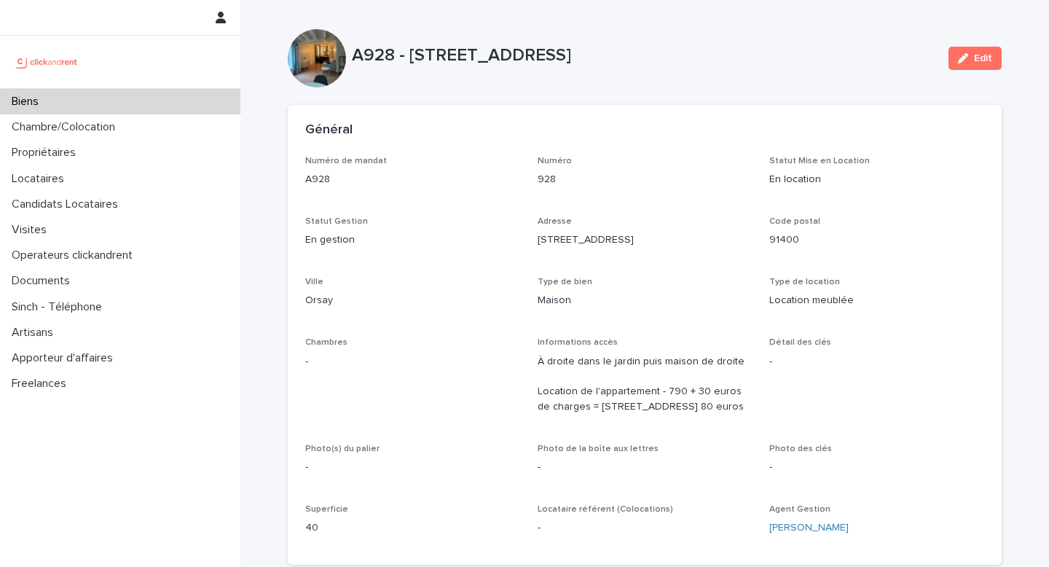
click at [532, 60] on p "A928 - [STREET_ADDRESS]" at bounding box center [644, 55] width 585 height 21
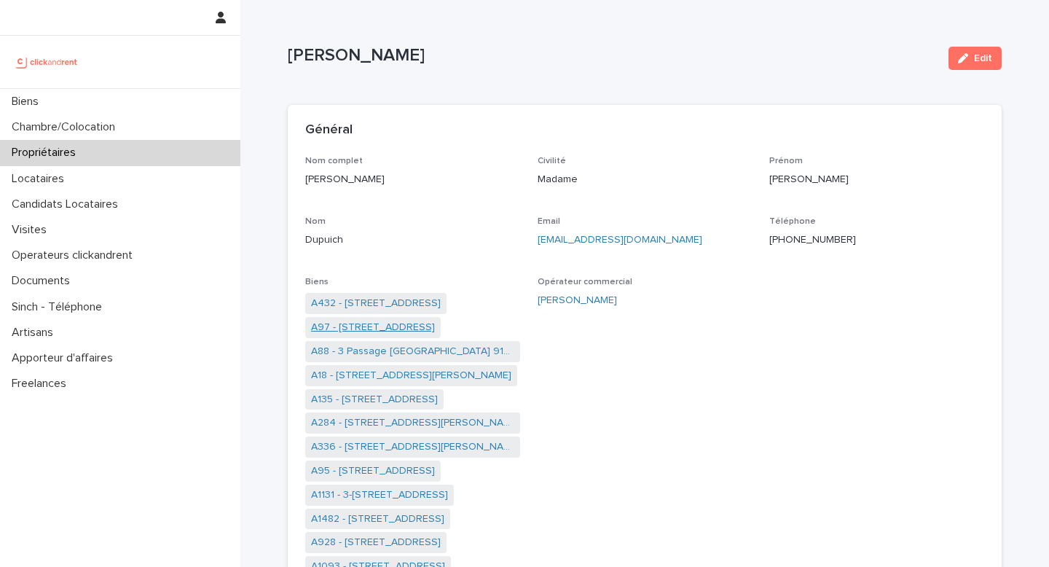
click at [403, 328] on link "A97 - [STREET_ADDRESS]" at bounding box center [373, 327] width 124 height 15
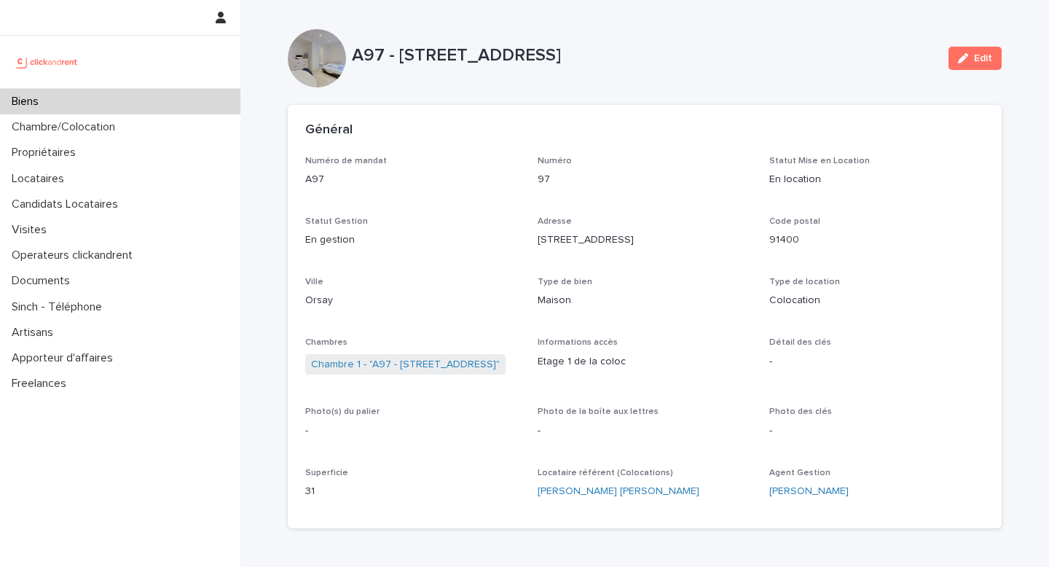
click at [508, 55] on p "A97 - [STREET_ADDRESS]" at bounding box center [644, 55] width 585 height 21
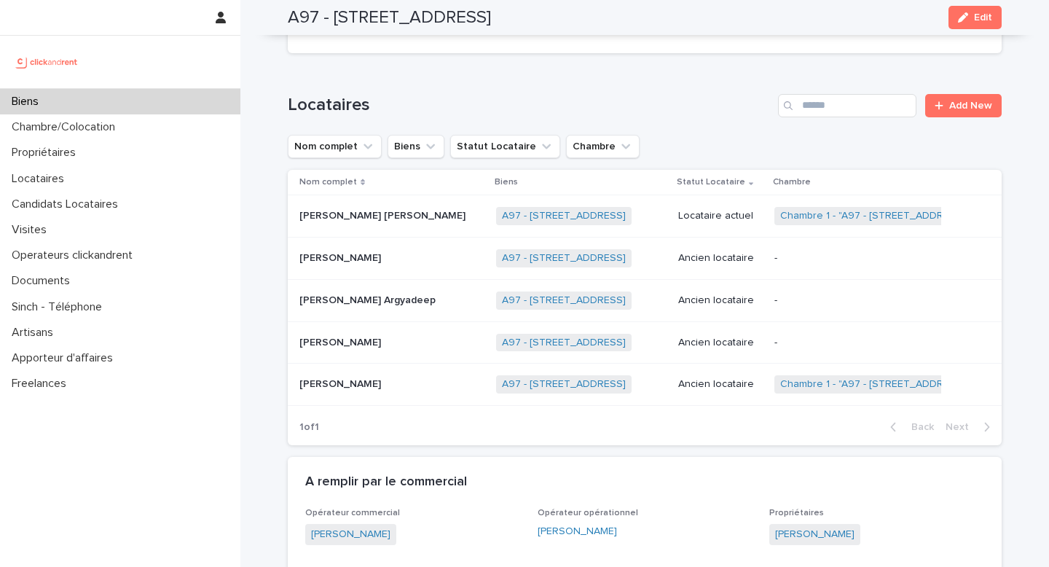
scroll to position [494, 0]
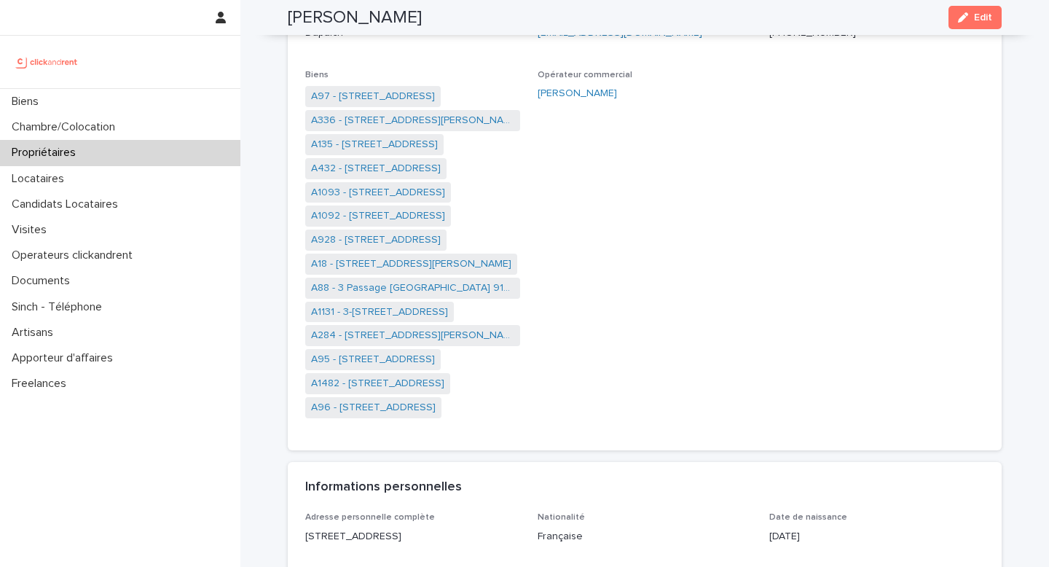
scroll to position [204, 0]
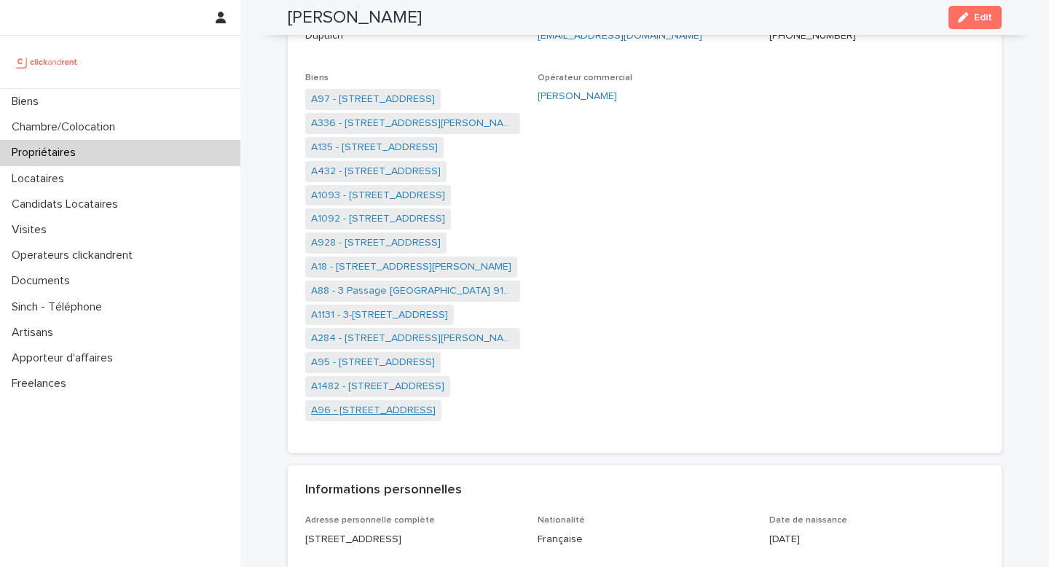
click at [377, 411] on link "A96 - [STREET_ADDRESS]" at bounding box center [373, 410] width 125 height 15
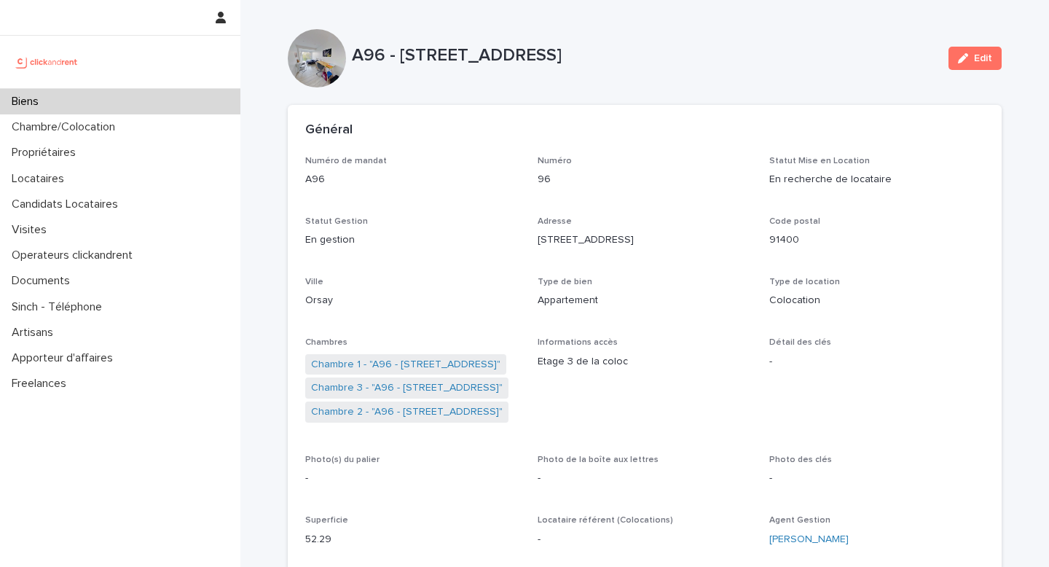
click at [599, 63] on p "A96 - [STREET_ADDRESS]" at bounding box center [644, 55] width 585 height 21
click at [599, 58] on p "A96 - [STREET_ADDRESS]" at bounding box center [644, 55] width 585 height 21
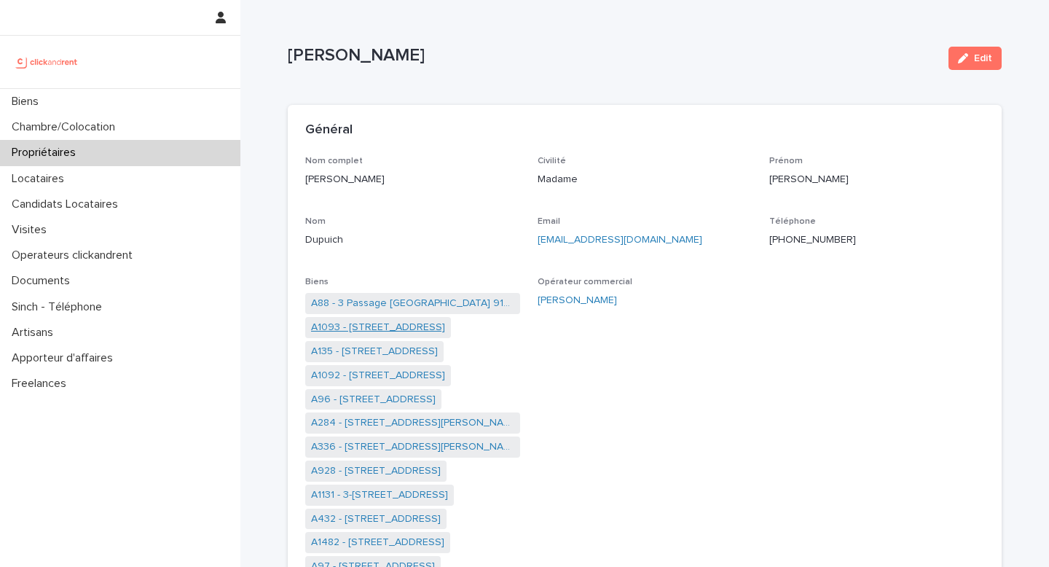
click at [415, 322] on link "A1093 - [STREET_ADDRESS]" at bounding box center [378, 327] width 134 height 15
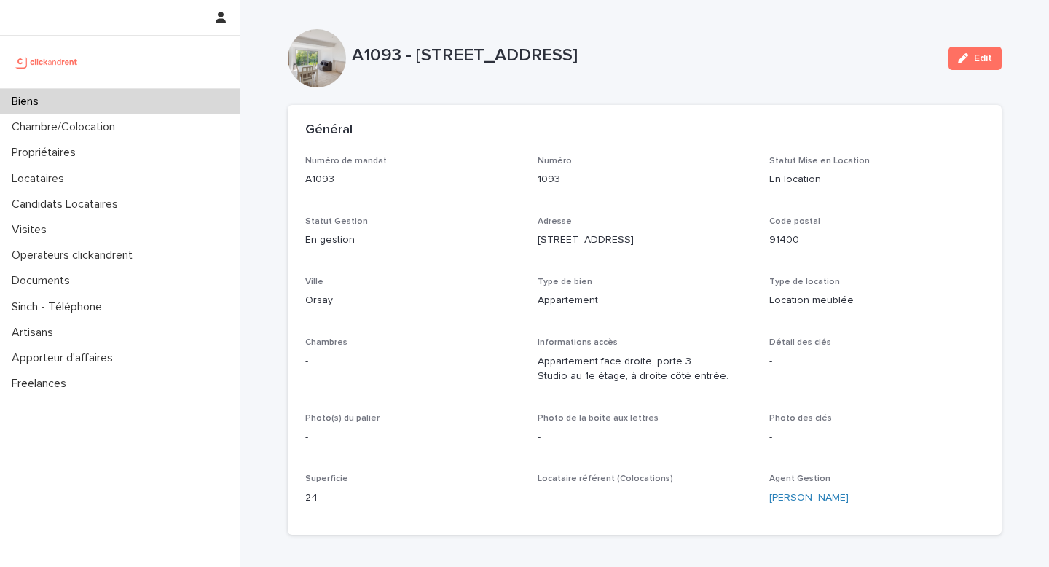
drag, startPoint x: 418, startPoint y: 52, endPoint x: 727, endPoint y: 52, distance: 308.9
click at [727, 52] on p "A1093 - [STREET_ADDRESS]" at bounding box center [644, 55] width 585 height 21
click at [44, 103] on p "Biens" at bounding box center [28, 102] width 44 height 14
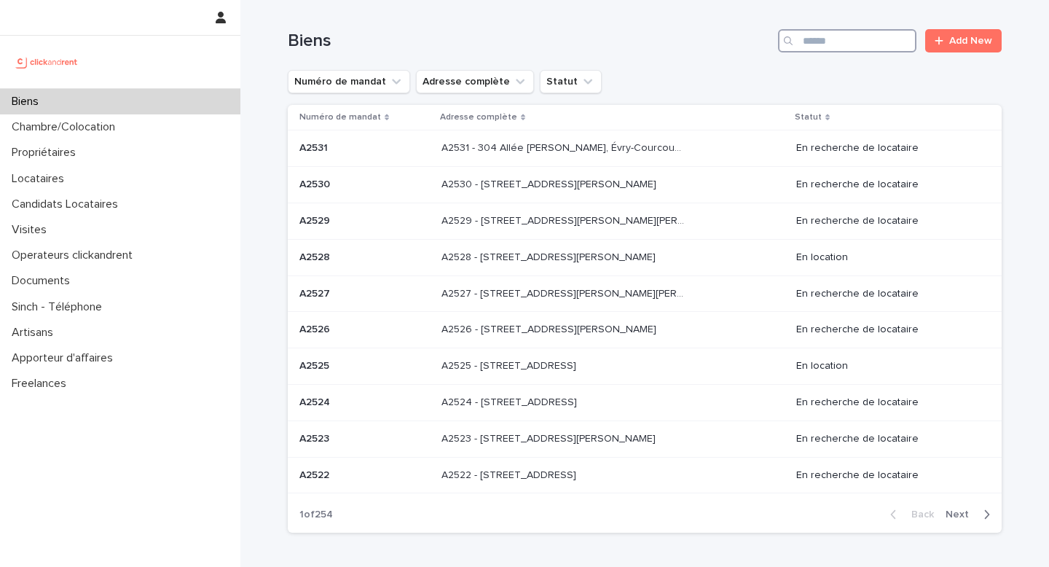
click at [822, 32] on input "Search" at bounding box center [847, 40] width 138 height 23
paste input "**********"
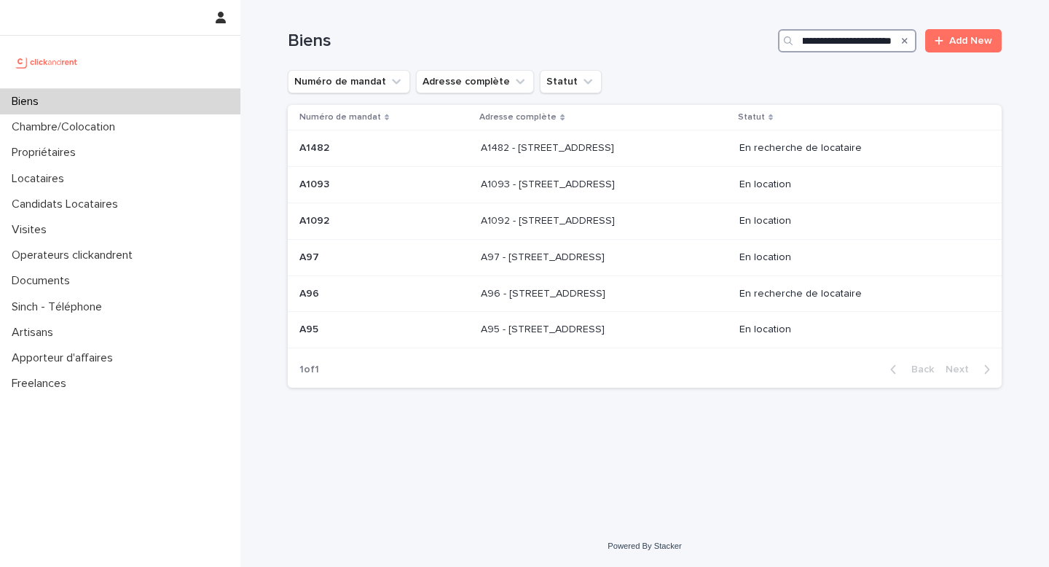
type input "**********"
click at [838, 40] on input "**********" at bounding box center [847, 40] width 138 height 23
type input "**********"
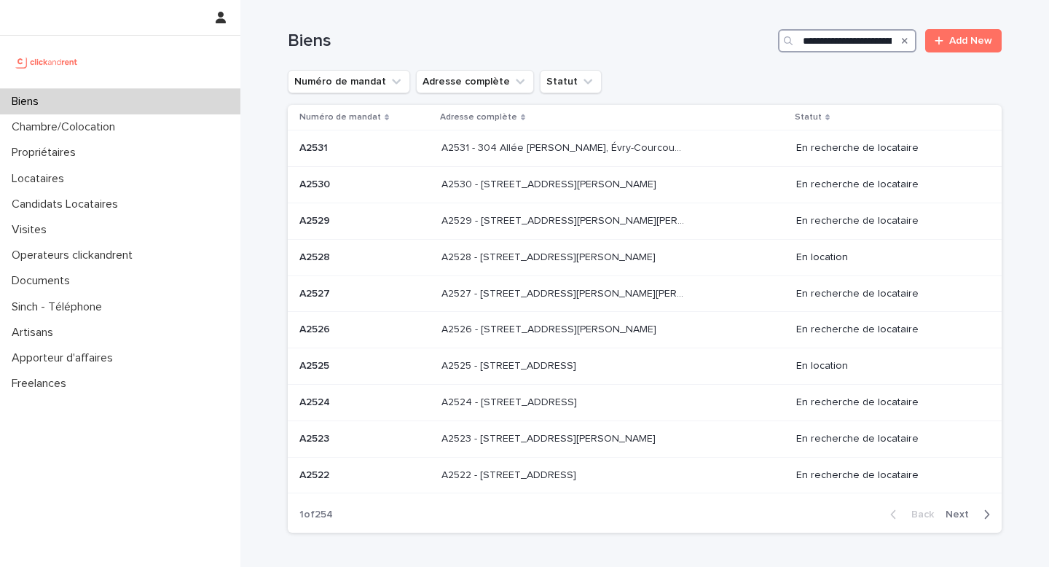
scroll to position [0, 109]
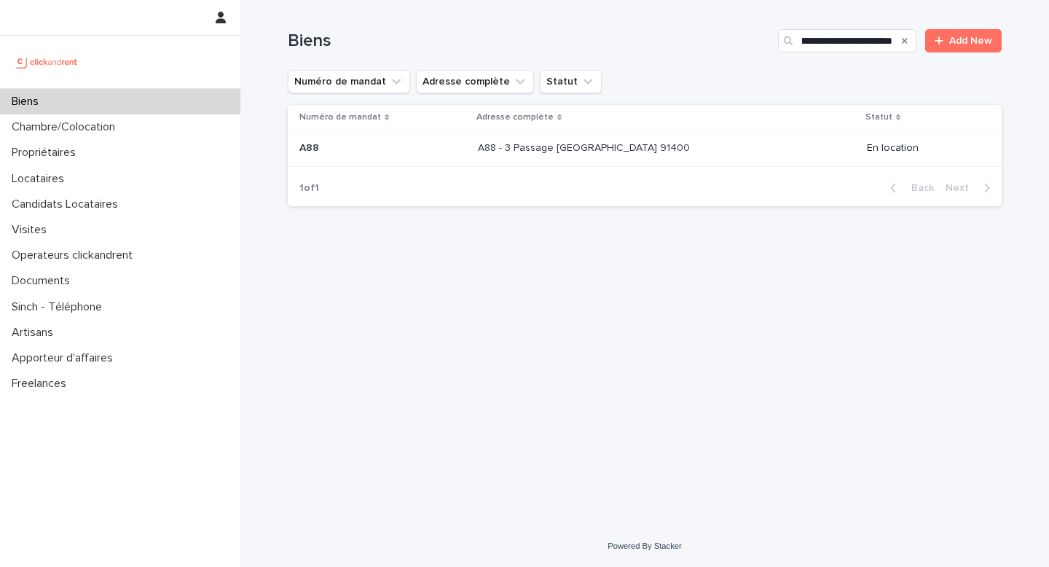
click at [581, 139] on div "A88 - 3 Passage [GEOGRAPHIC_DATA] 91400 A88 - 3 [GEOGRAPHIC_DATA]" at bounding box center [666, 148] width 377 height 24
click at [879, 39] on input "**********" at bounding box center [847, 40] width 138 height 23
click at [586, 71] on button "Statut" at bounding box center [571, 81] width 62 height 23
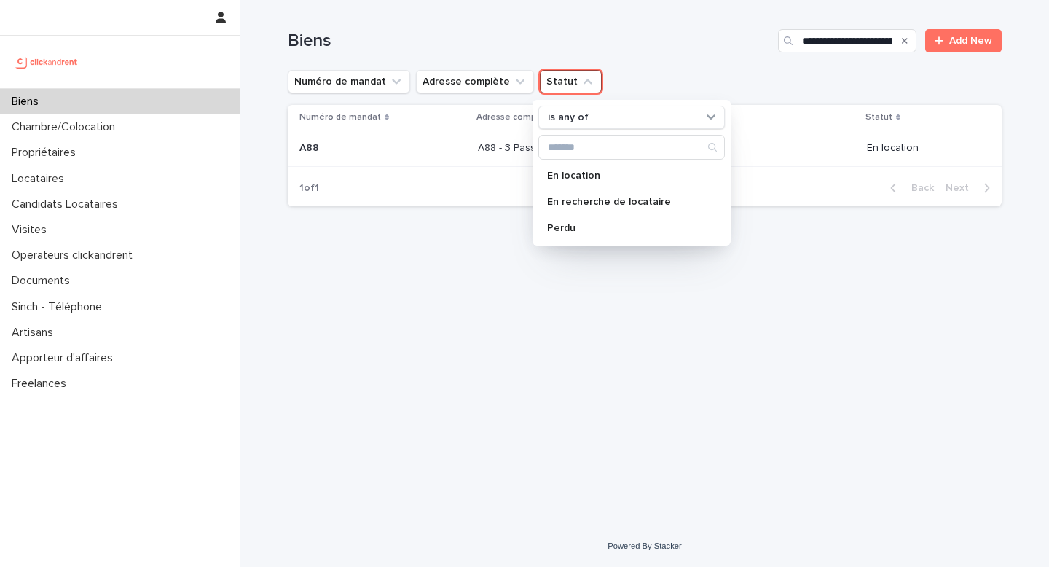
click at [720, 29] on div "**********" at bounding box center [645, 40] width 714 height 23
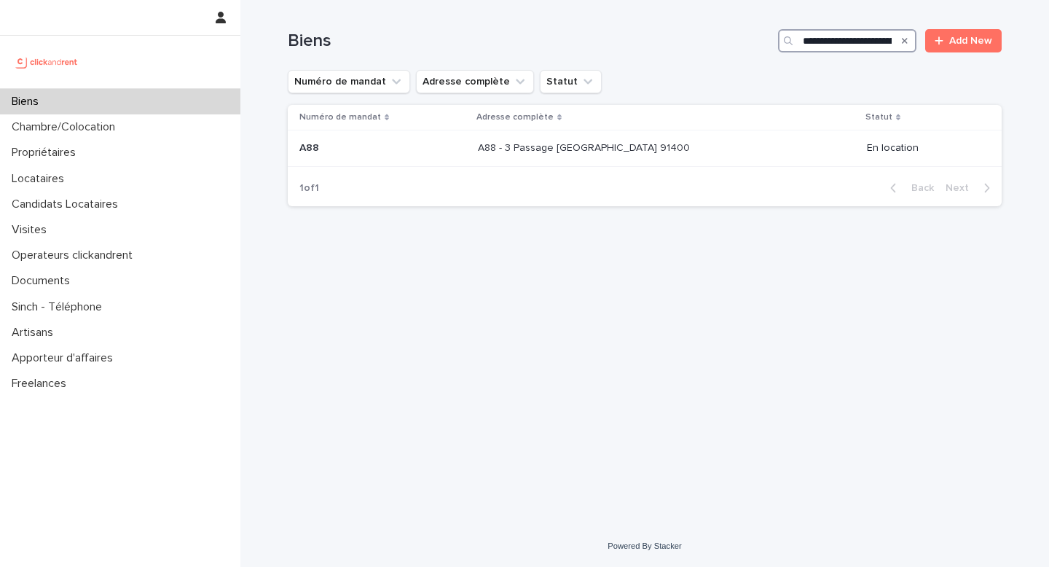
click at [845, 30] on input "**********" at bounding box center [847, 40] width 138 height 23
type input "**********"
click at [121, 105] on div "Biens" at bounding box center [120, 101] width 240 height 25
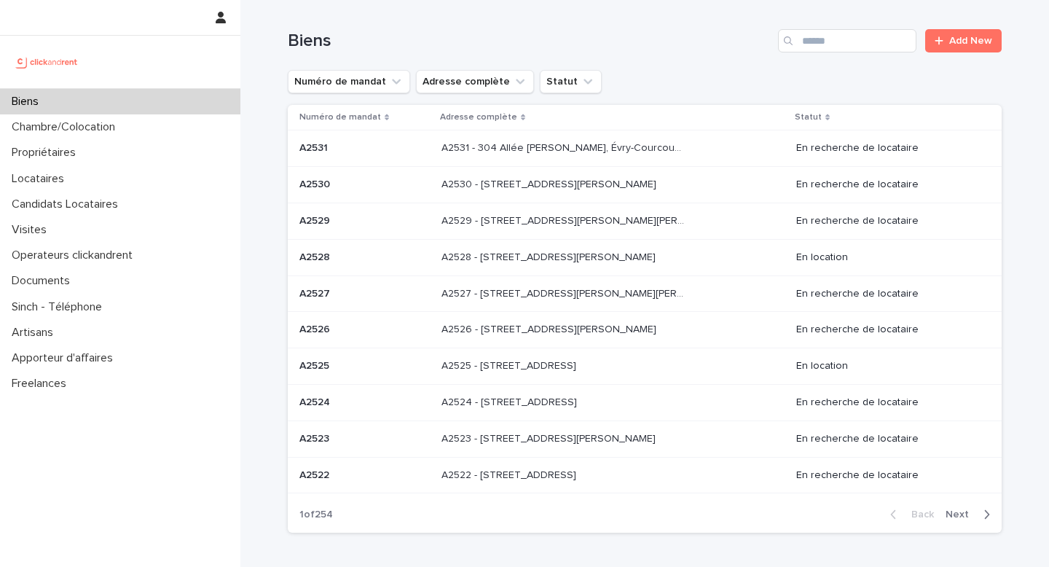
click at [838, 55] on div "Biens Add New" at bounding box center [645, 35] width 714 height 70
click at [834, 29] on input "Search" at bounding box center [847, 40] width 138 height 23
paste input "**********"
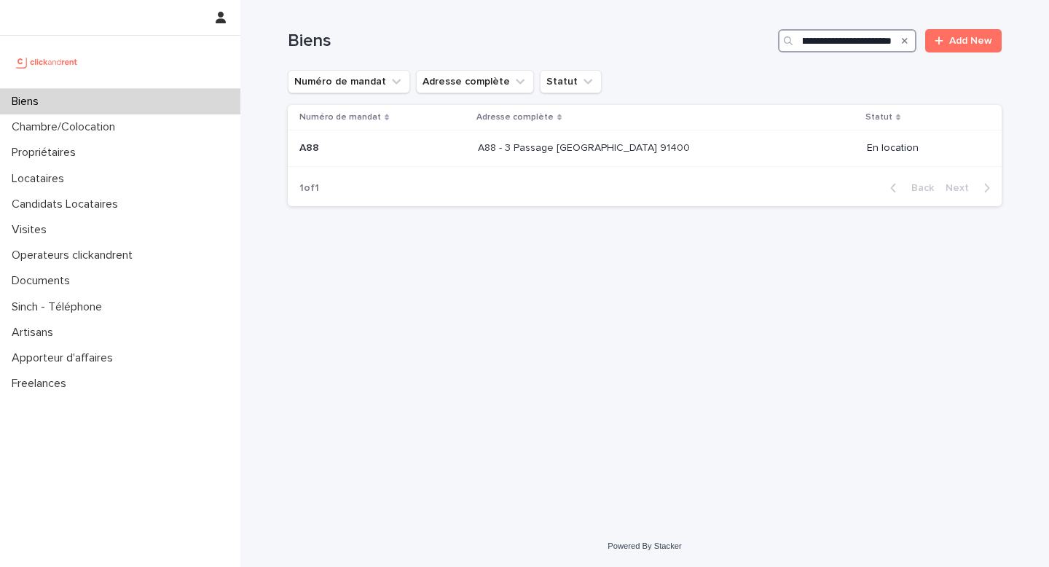
scroll to position [0, 45]
type input "**********"
click at [586, 161] on td "A88 - 3 Passage [GEOGRAPHIC_DATA] 91400 A88 - 3 [GEOGRAPHIC_DATA]" at bounding box center [666, 148] width 389 height 36
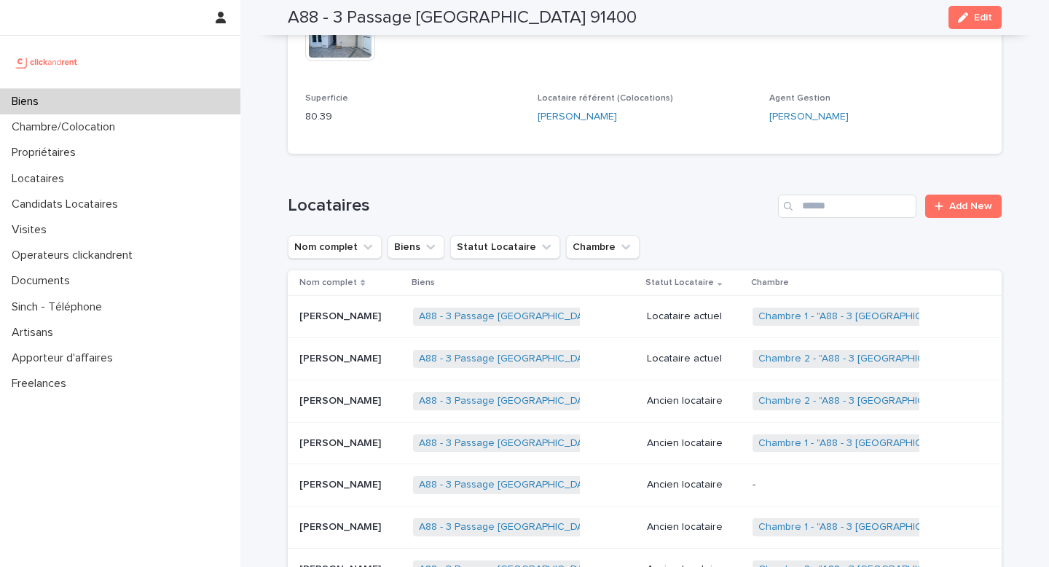
scroll to position [452, 0]
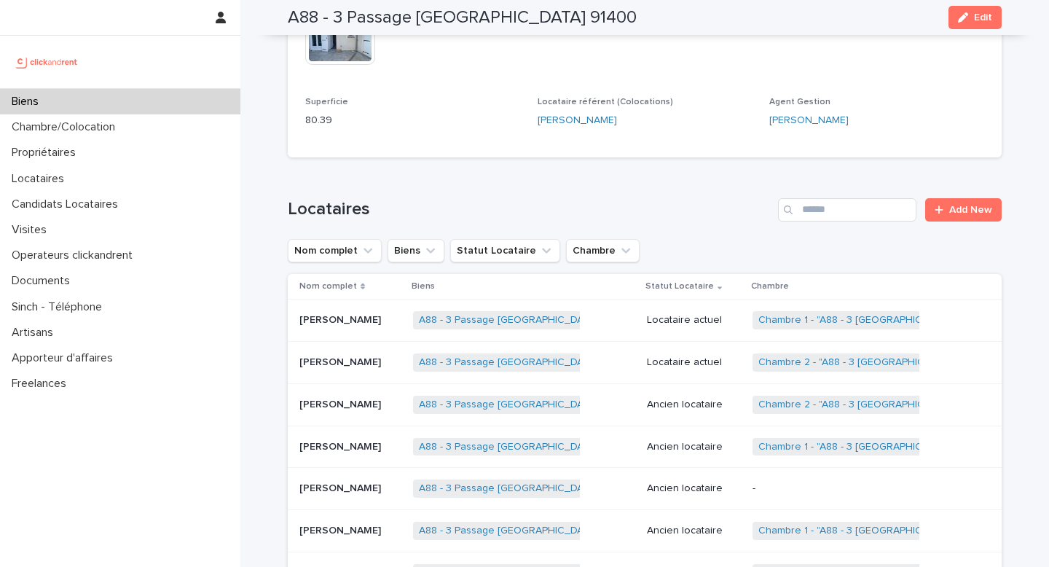
click at [85, 101] on div "Biens" at bounding box center [120, 101] width 240 height 25
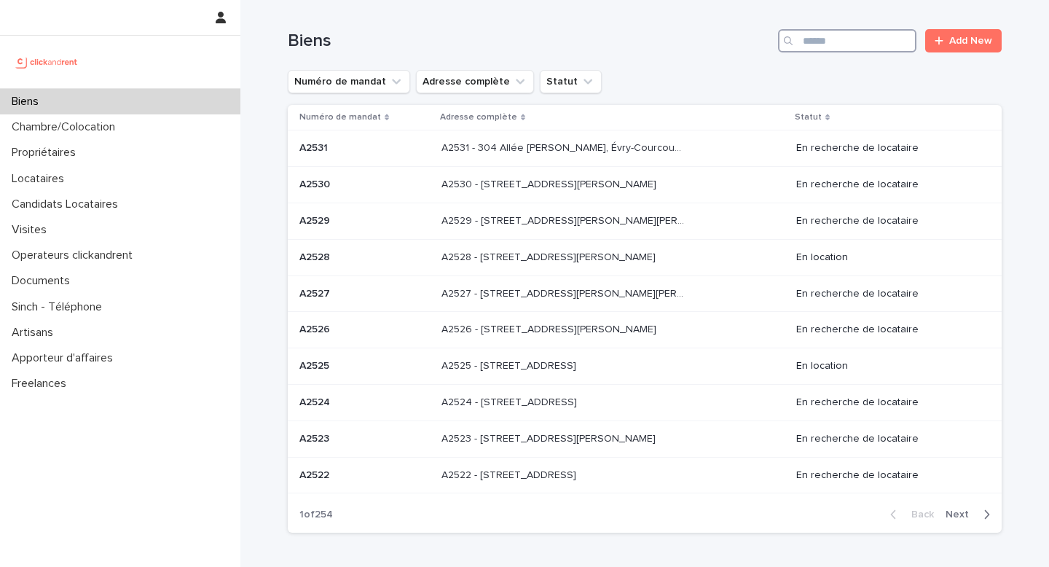
click at [824, 52] on input "Search" at bounding box center [847, 40] width 138 height 23
paste input "**********"
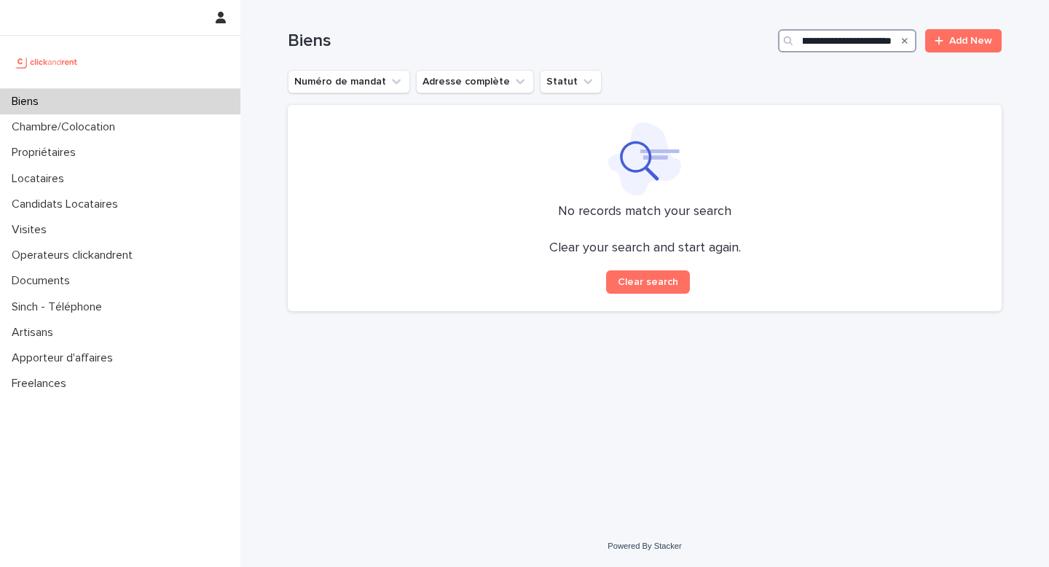
scroll to position [0, 103]
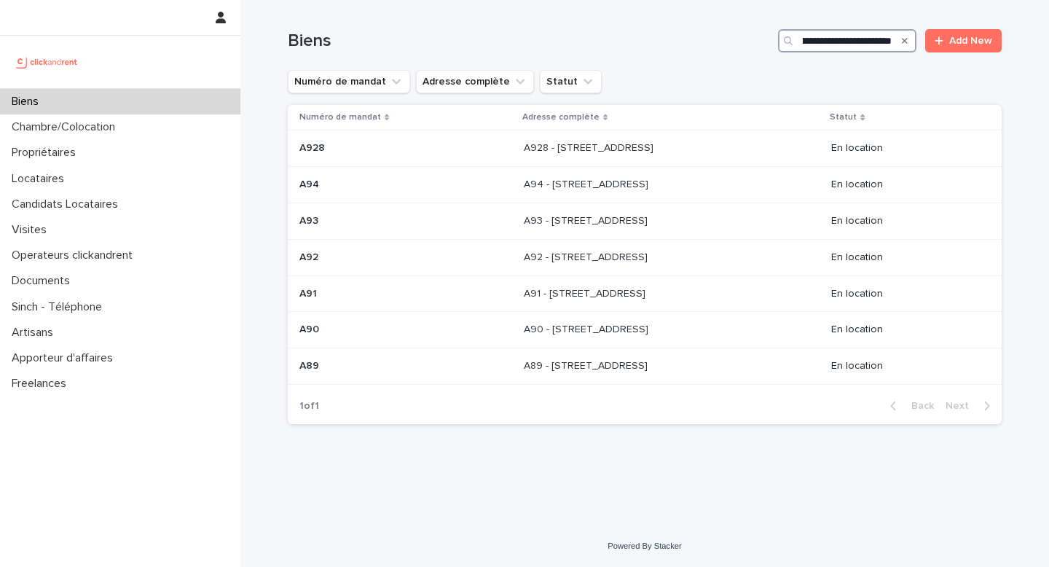
type input "**********"
click at [398, 364] on p at bounding box center [405, 366] width 213 height 12
click at [414, 331] on p at bounding box center [405, 329] width 213 height 12
click at [378, 307] on td "A91 A91" at bounding box center [403, 293] width 230 height 36
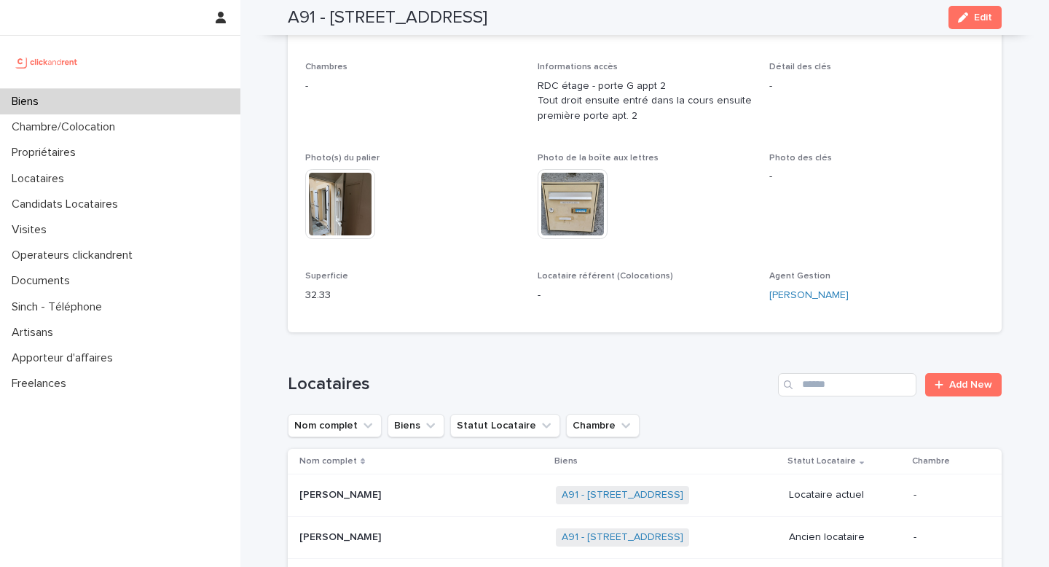
scroll to position [144, 0]
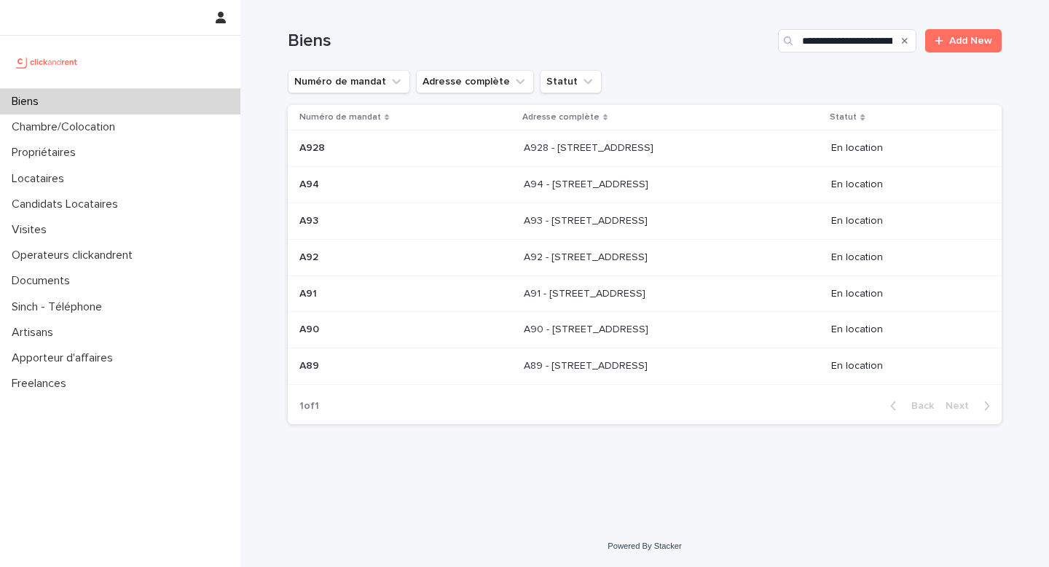
click at [339, 256] on p at bounding box center [405, 257] width 213 height 12
click at [351, 223] on p at bounding box center [405, 221] width 213 height 12
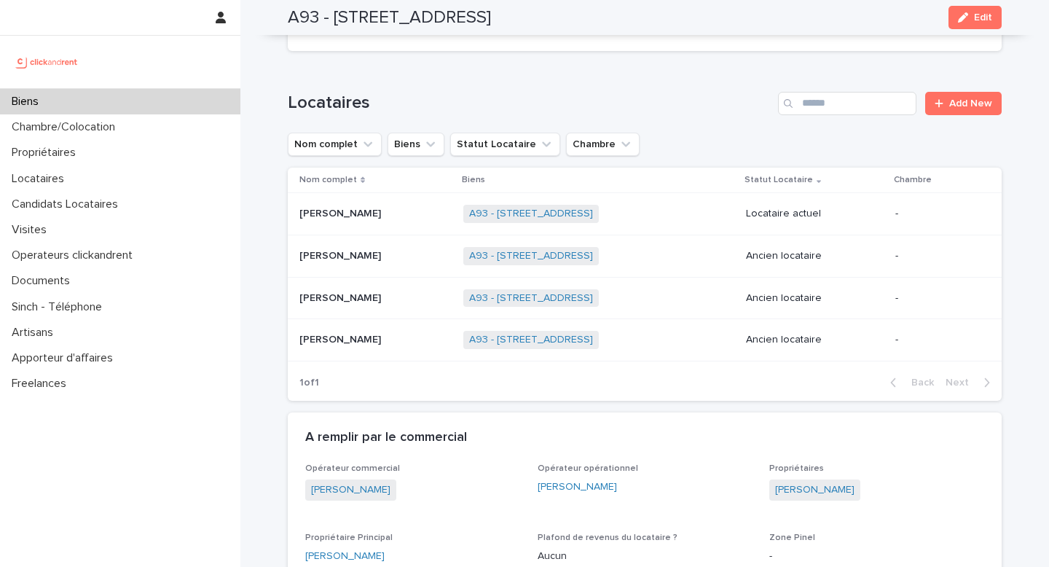
scroll to position [545, 0]
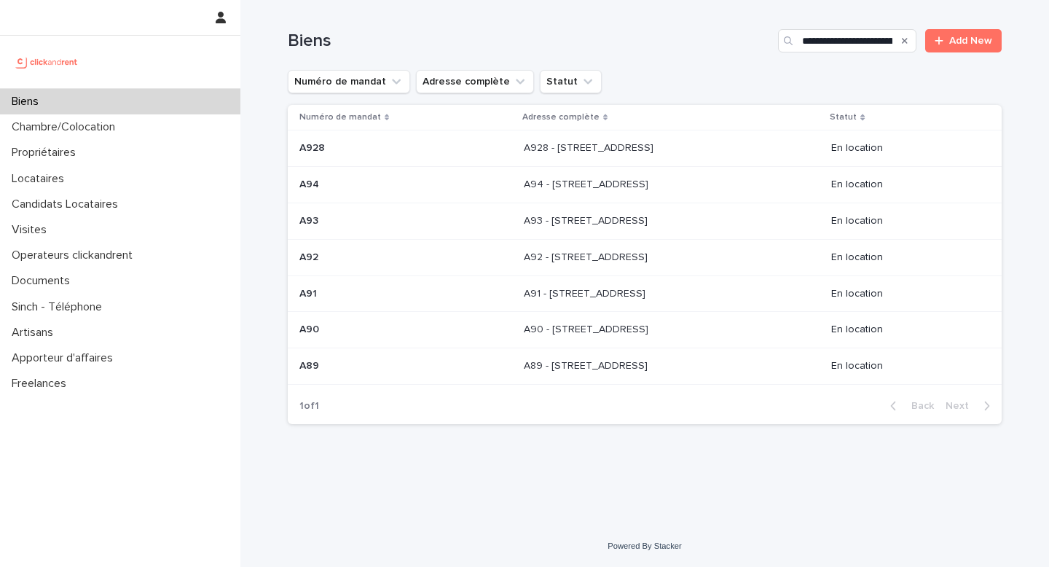
click at [381, 190] on p at bounding box center [405, 184] width 213 height 12
click at [448, 153] on p at bounding box center [405, 148] width 213 height 12
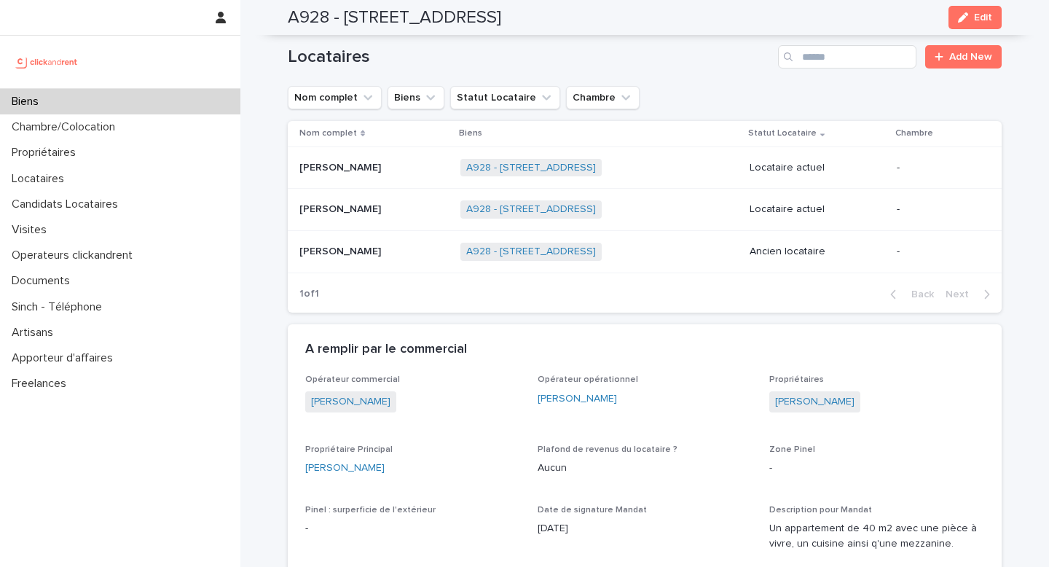
scroll to position [569, 0]
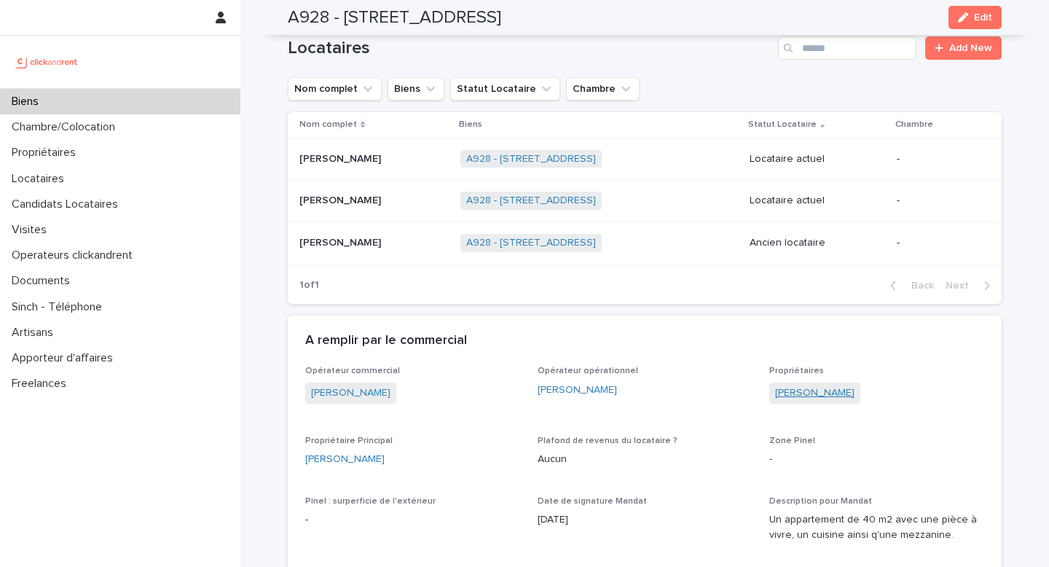
click at [793, 401] on link "[PERSON_NAME]" at bounding box center [814, 392] width 79 height 15
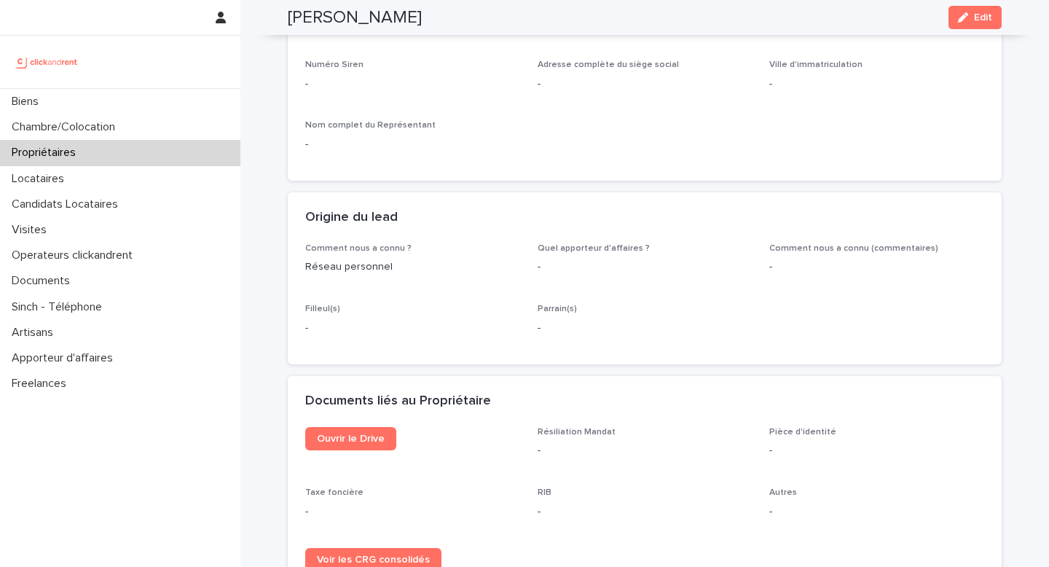
scroll to position [38, 0]
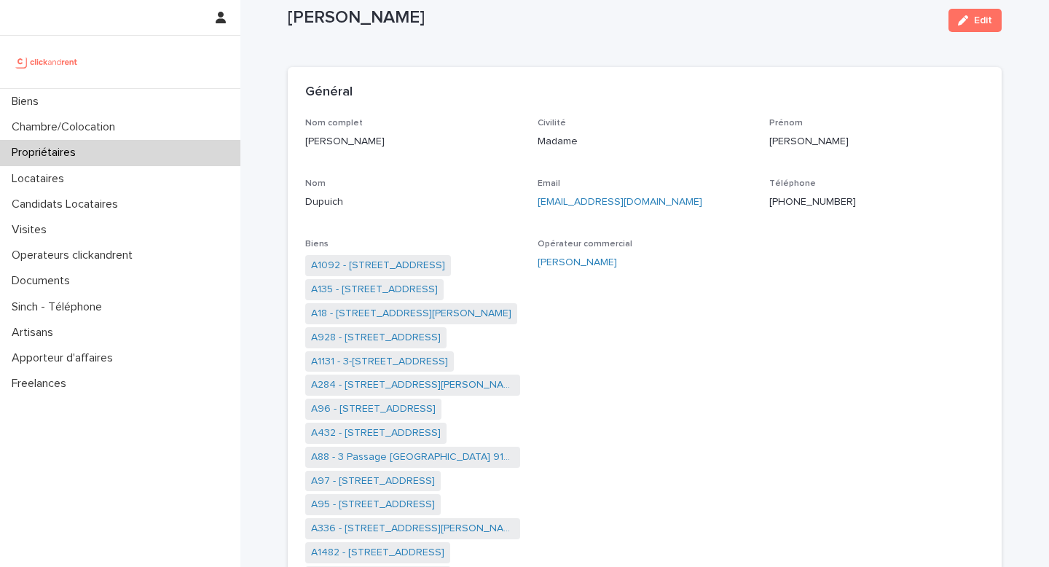
drag, startPoint x: 691, startPoint y: 200, endPoint x: 533, endPoint y: 197, distance: 158.1
click at [533, 197] on div "Nom complet [PERSON_NAME] Civilité Madame Prénom [PERSON_NAME] Email [PERSON_NA…" at bounding box center [644, 360] width 679 height 484
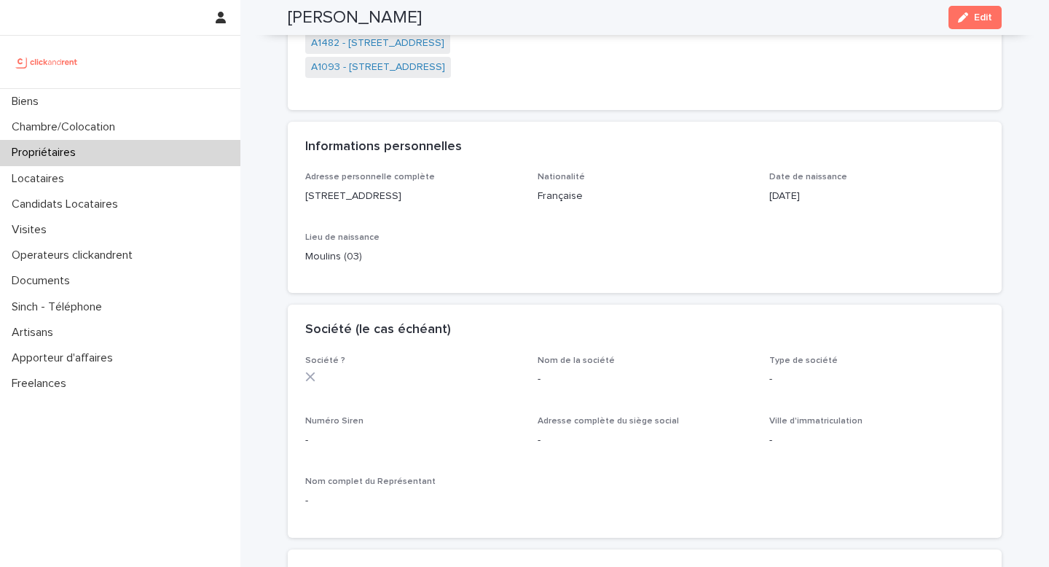
scroll to position [552, 0]
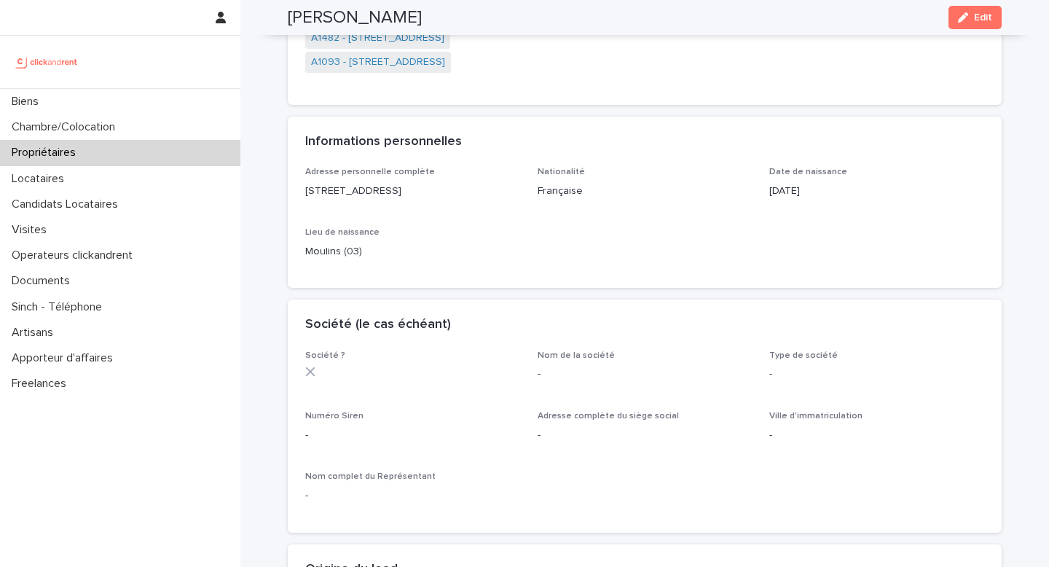
click at [619, 366] on p "-" at bounding box center [645, 373] width 215 height 15
